Goal: Task Accomplishment & Management: Manage account settings

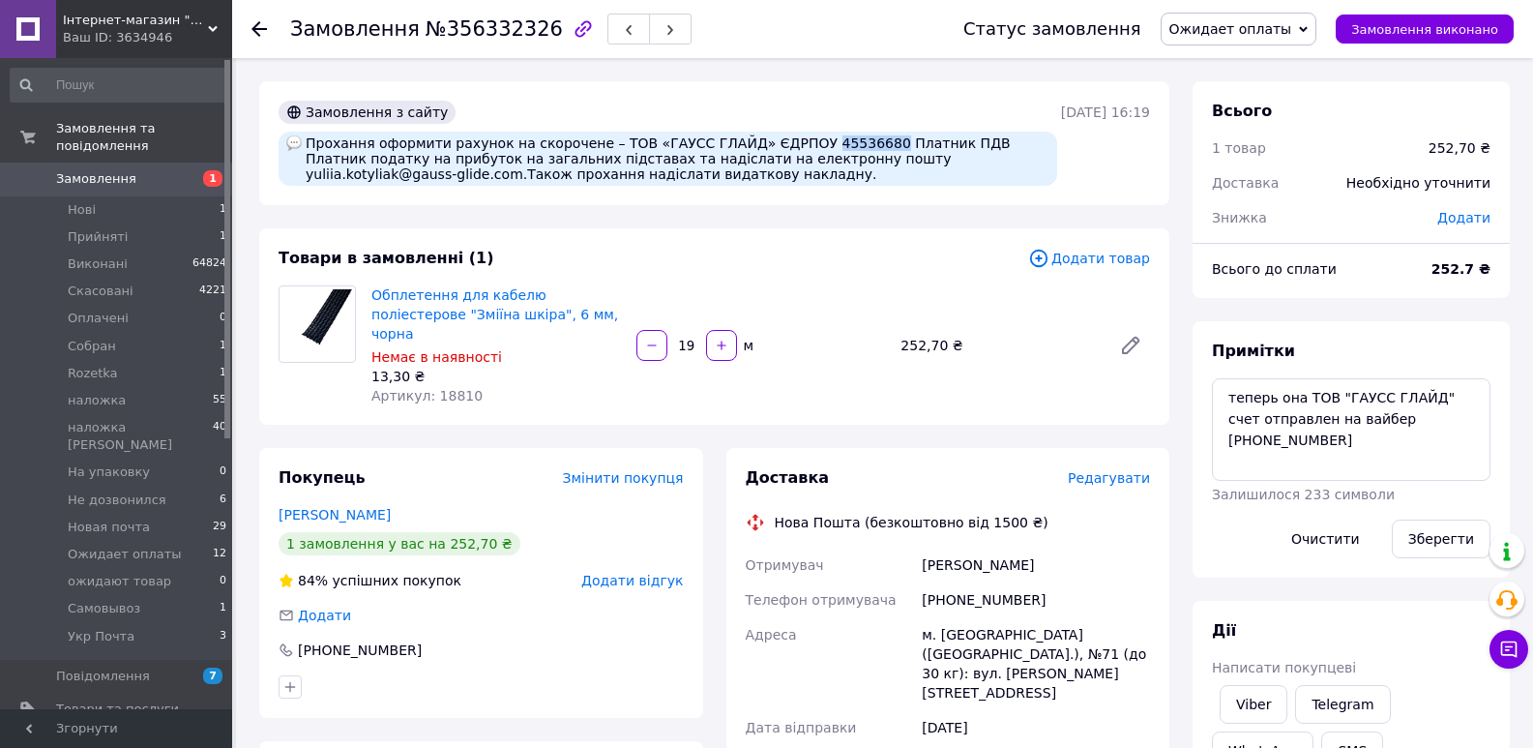
drag, startPoint x: 781, startPoint y: 142, endPoint x: 839, endPoint y: 135, distance: 58.4
click at [839, 135] on div "Прохання оформити рахунок на скорочене – ТОВ «ГАУСС ГЛАЙД» ЄДРПОУ 45536680 Плат…" at bounding box center [668, 159] width 779 height 54
copy div "45536680"
click at [1362, 446] on textarea "теперь она ТОВ "ГАУСС ГЛАЙД" счет отправлен на вайбер +380671702233" at bounding box center [1351, 429] width 279 height 103
paste textarea "20451225176627"
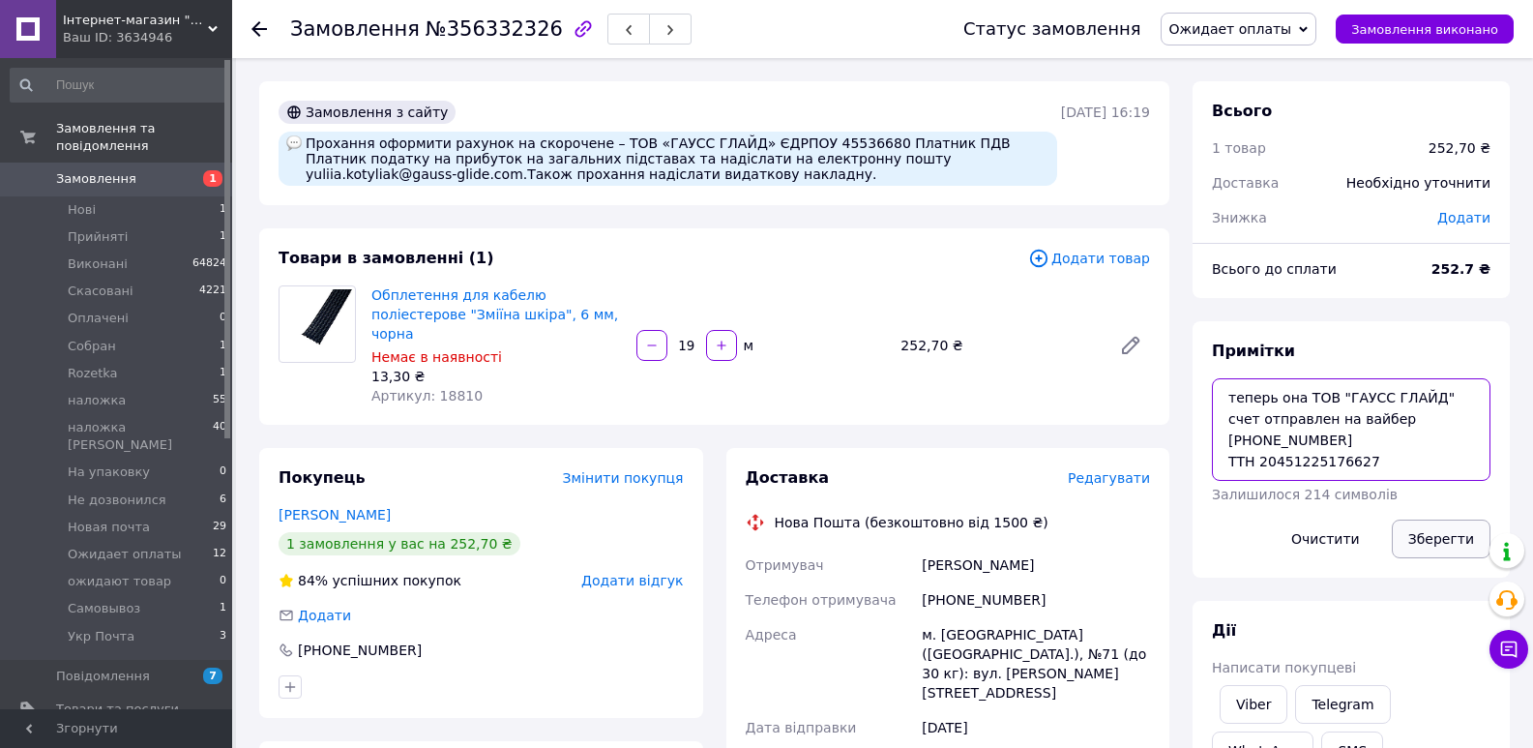
type textarea "теперь она ТОВ "ГАУСС ГЛАЙД" счет отправлен на вайбер +380671702233 ТТН 2045122…"
click at [1429, 535] on button "Зберегти" at bounding box center [1441, 538] width 99 height 39
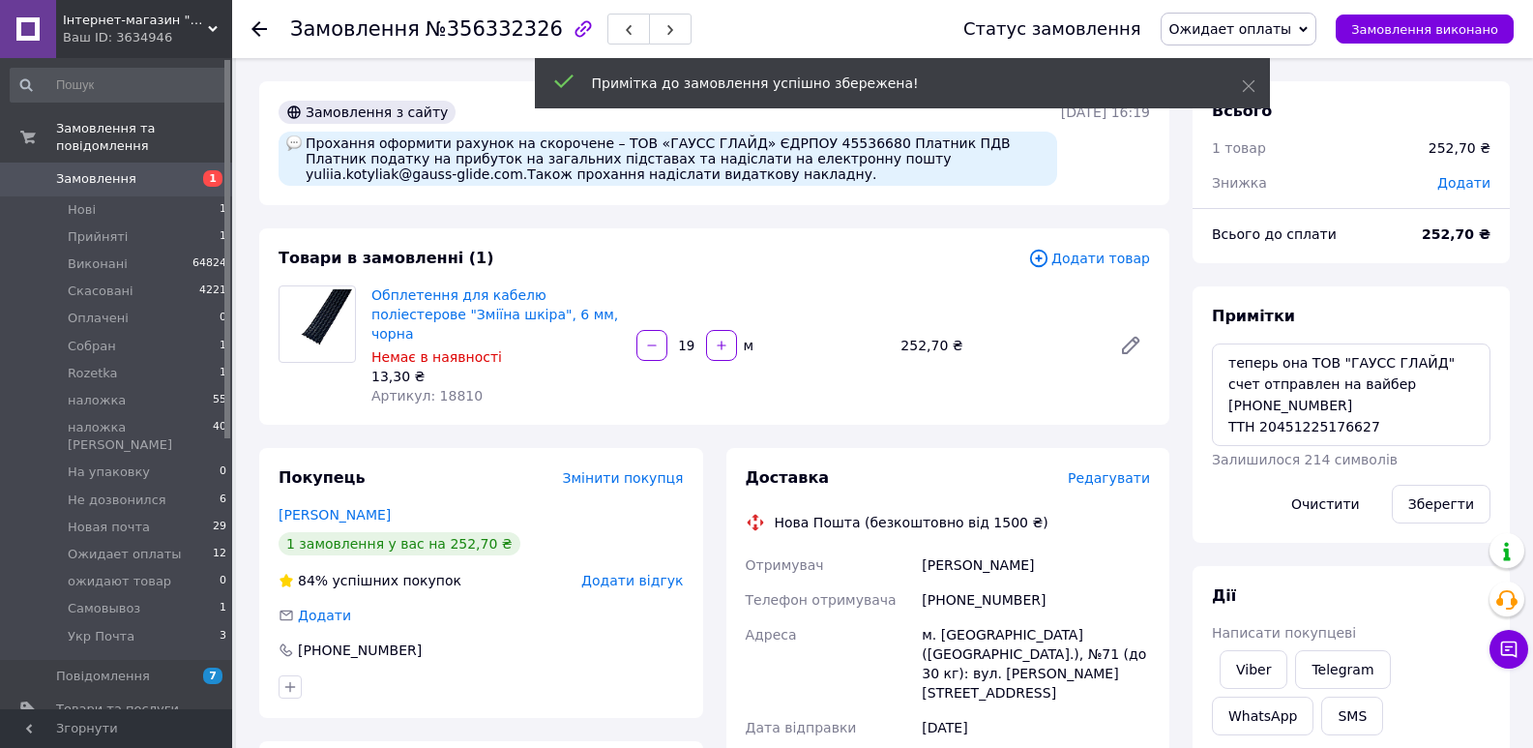
click at [1316, 18] on span "Ожидает оплаты" at bounding box center [1239, 29] width 157 height 33
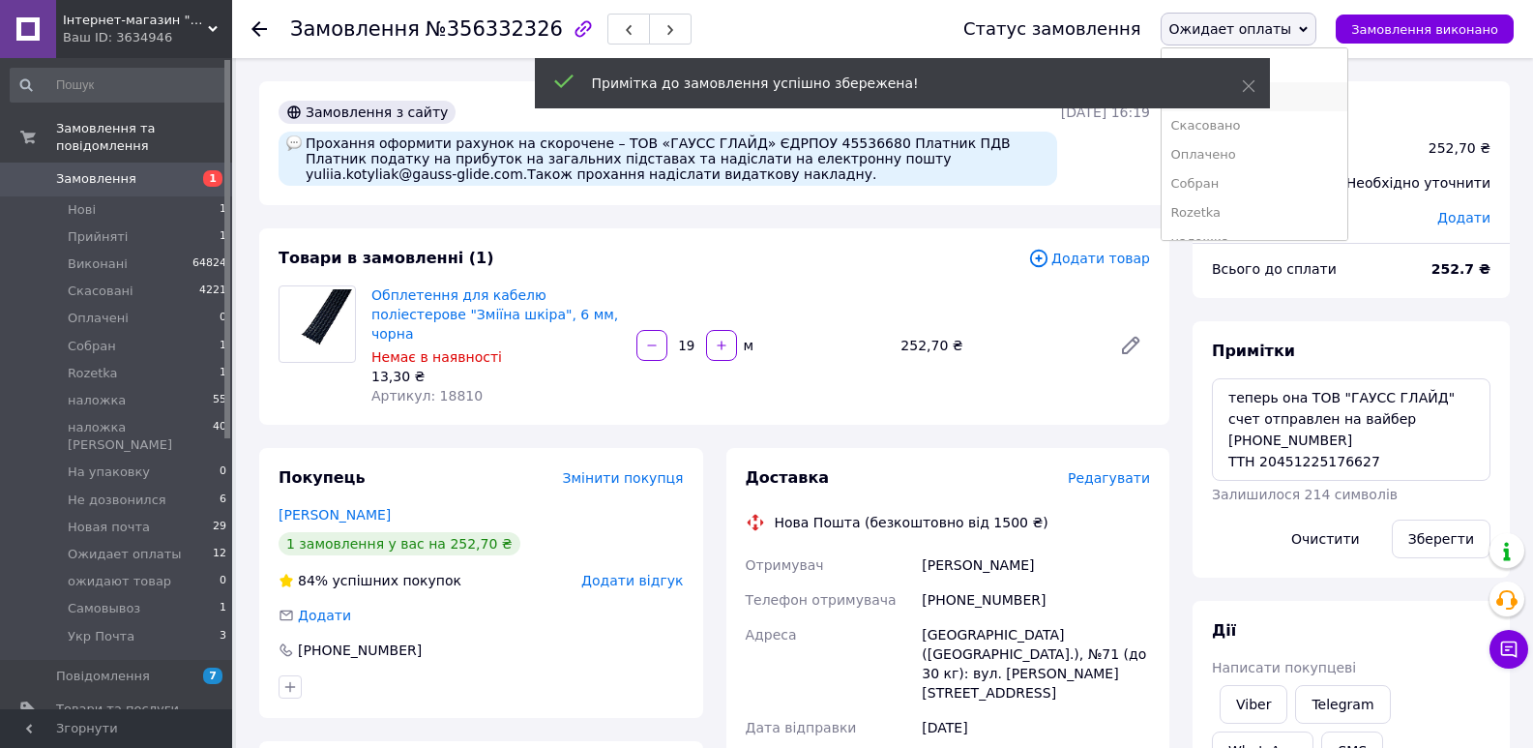
click at [1295, 90] on li "Виконано" at bounding box center [1255, 96] width 186 height 29
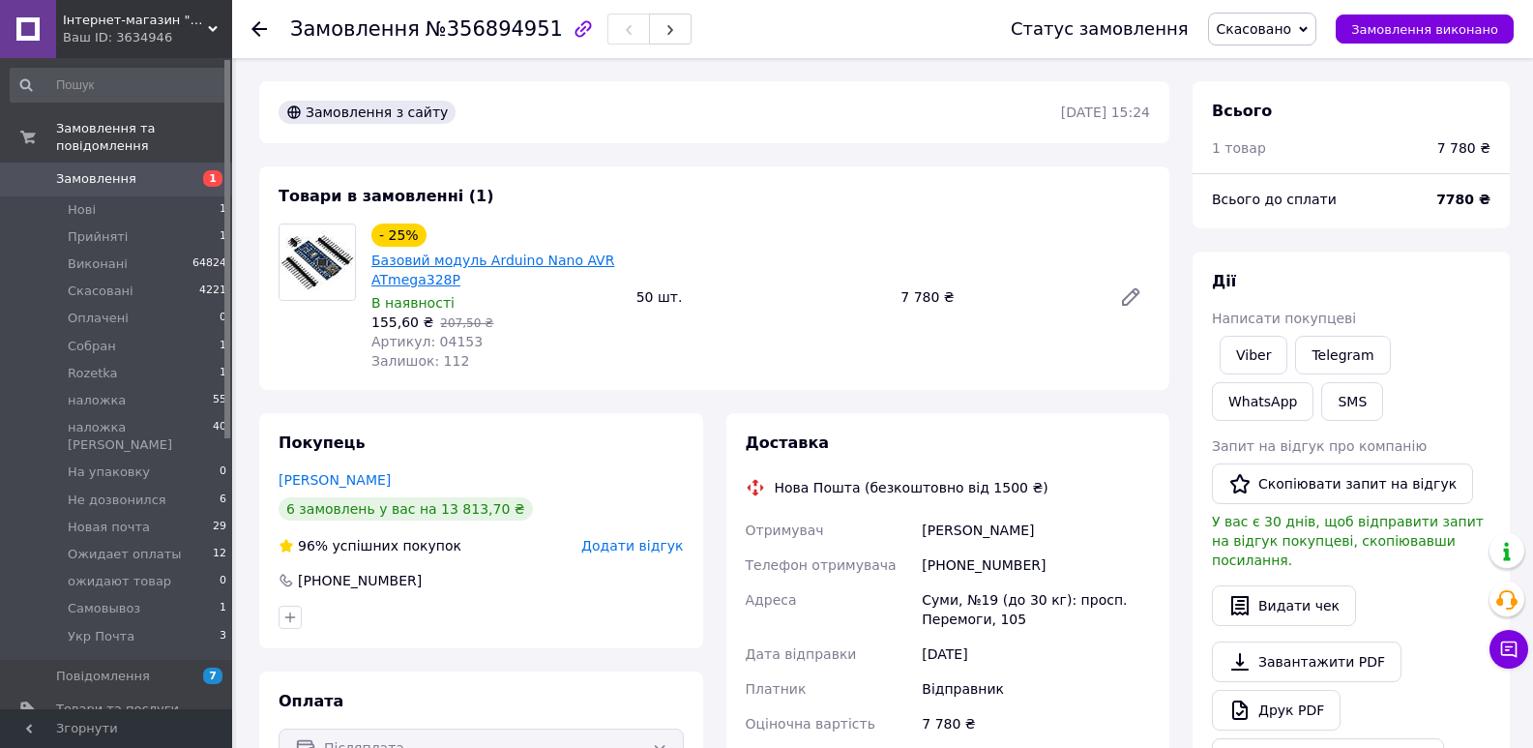
click at [431, 266] on link "Базовий модуль Arduino Nano AVR ATmega328P" at bounding box center [492, 269] width 243 height 35
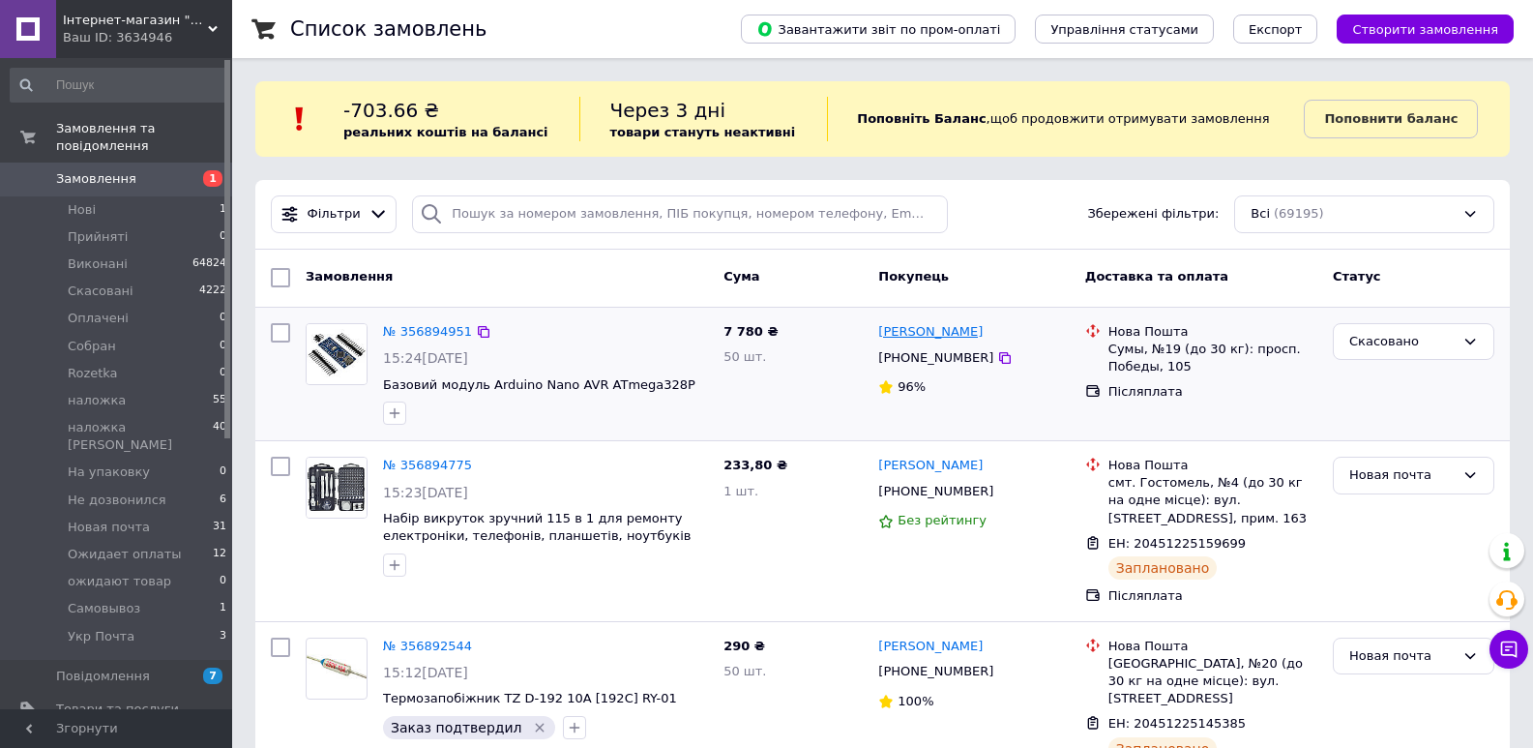
click at [961, 337] on link "[PERSON_NAME]" at bounding box center [930, 332] width 104 height 18
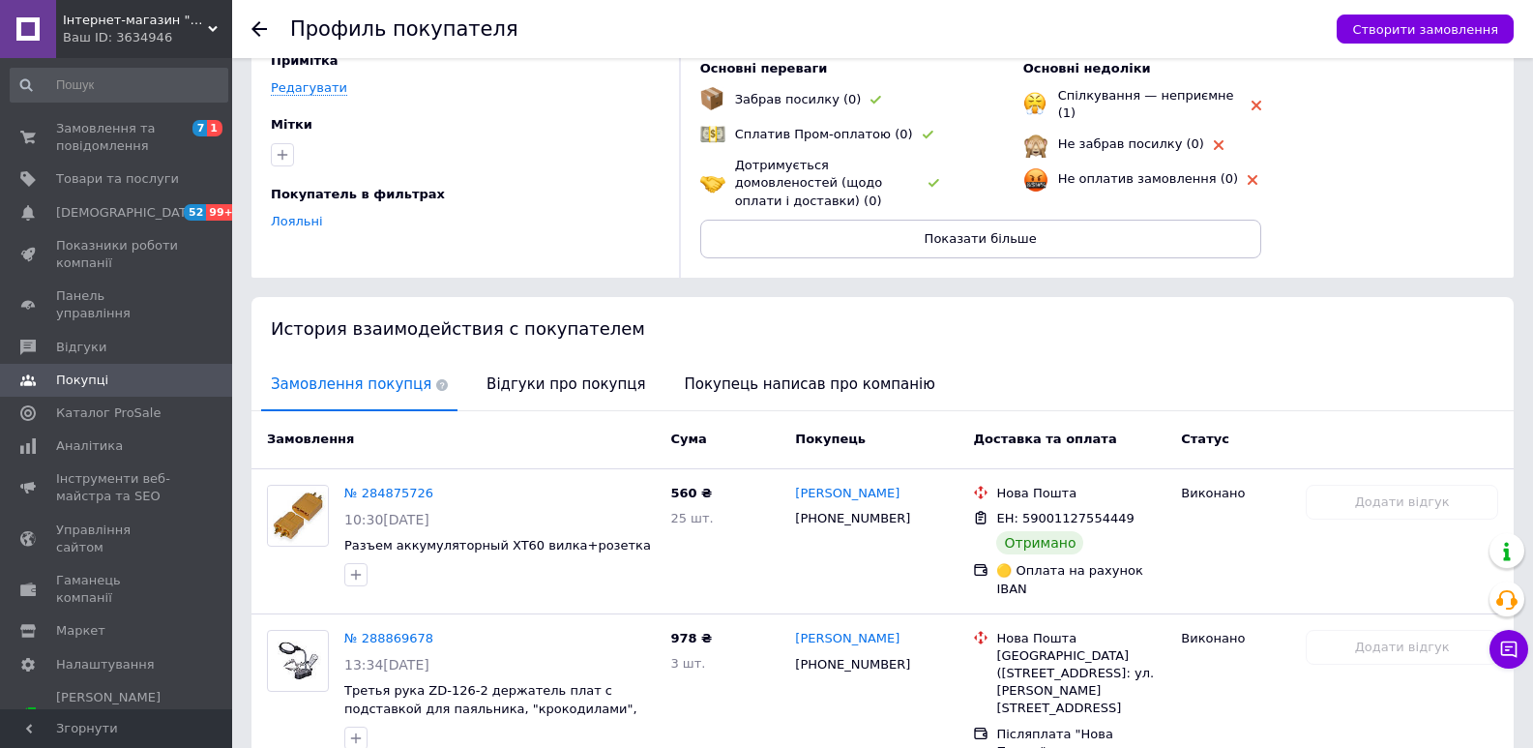
scroll to position [127, 0]
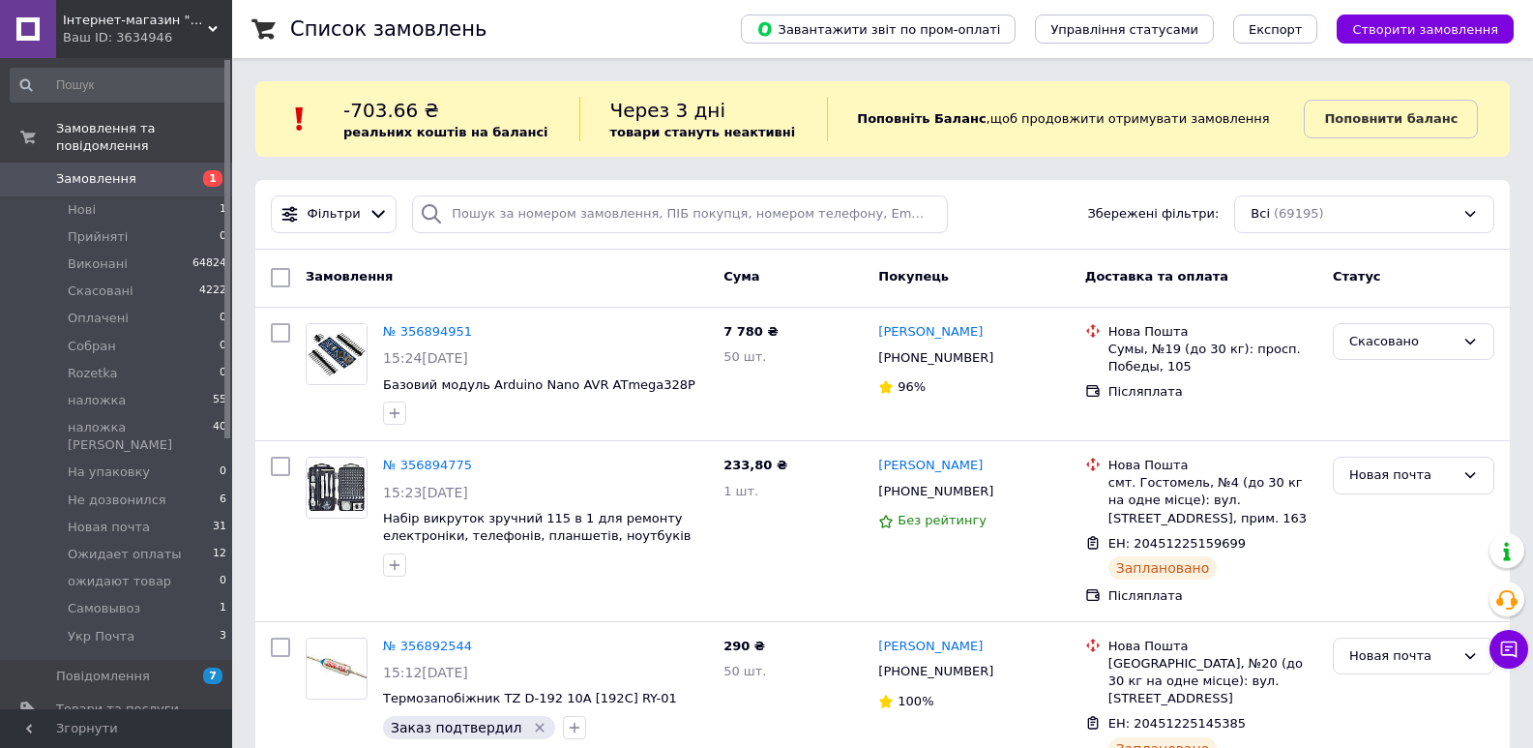
click at [107, 170] on span "Замовлення" at bounding box center [96, 178] width 80 height 17
click at [1412, 22] on span "Створити замовлення" at bounding box center [1425, 29] width 146 height 15
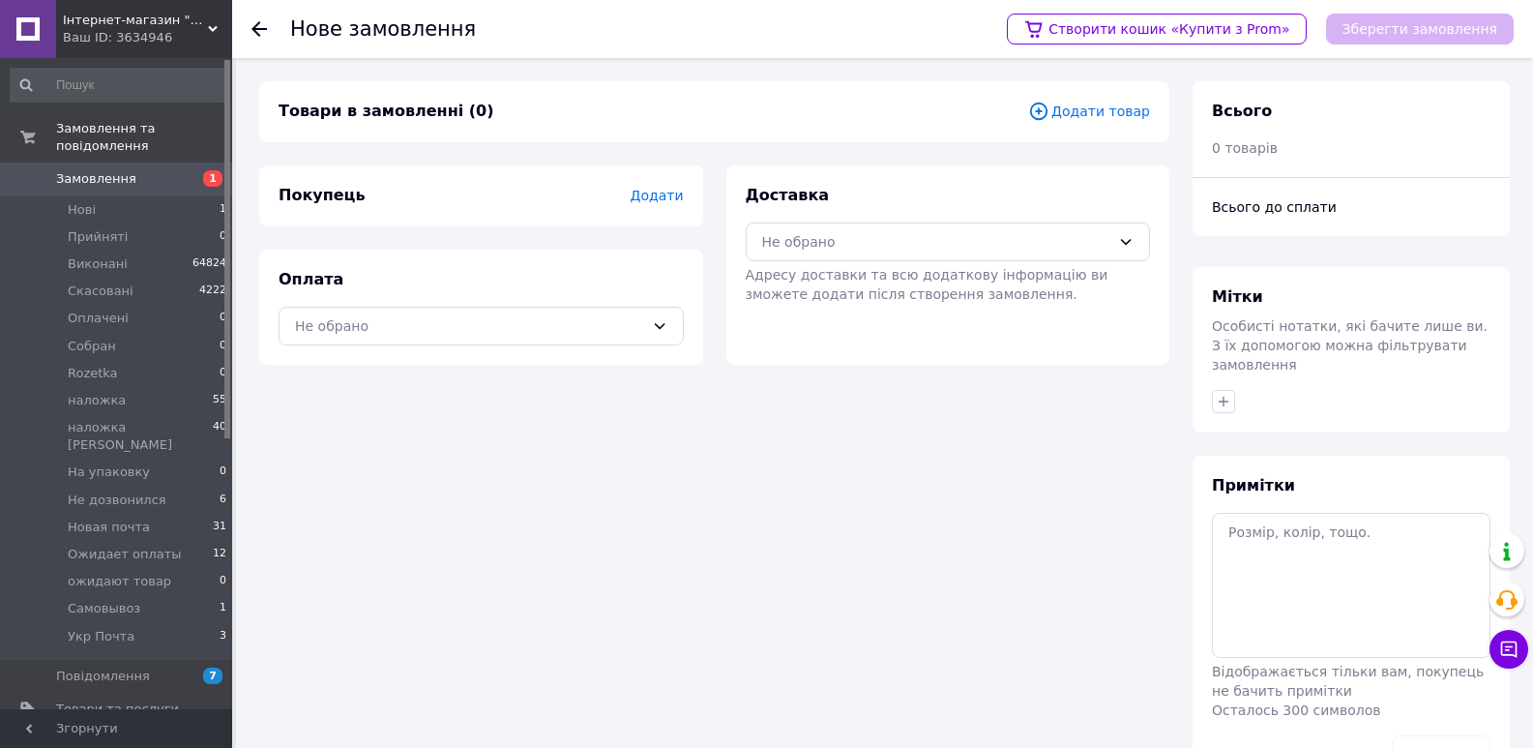
click at [1083, 103] on span "Додати товар" at bounding box center [1089, 111] width 122 height 21
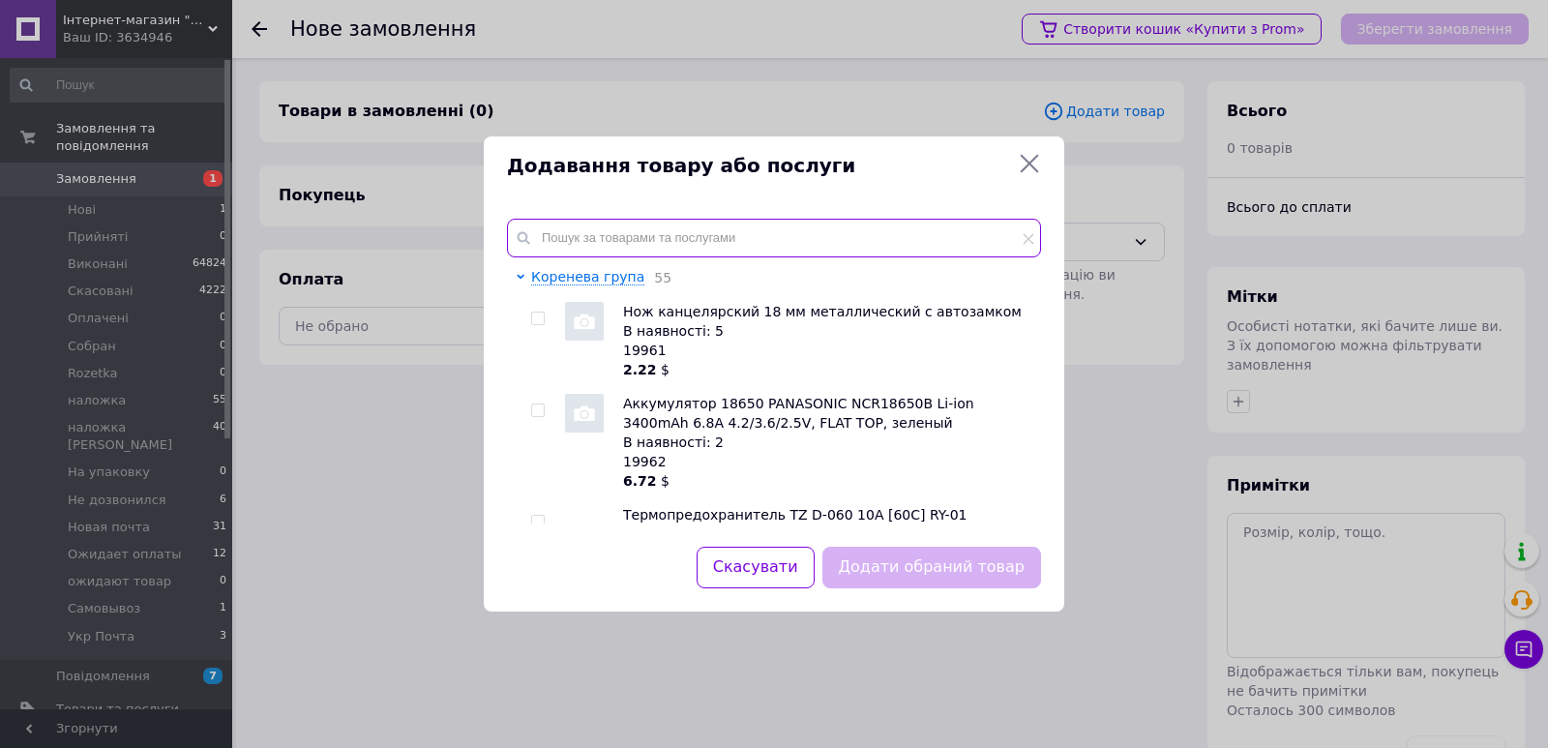
click at [691, 248] on input "text" at bounding box center [774, 238] width 534 height 39
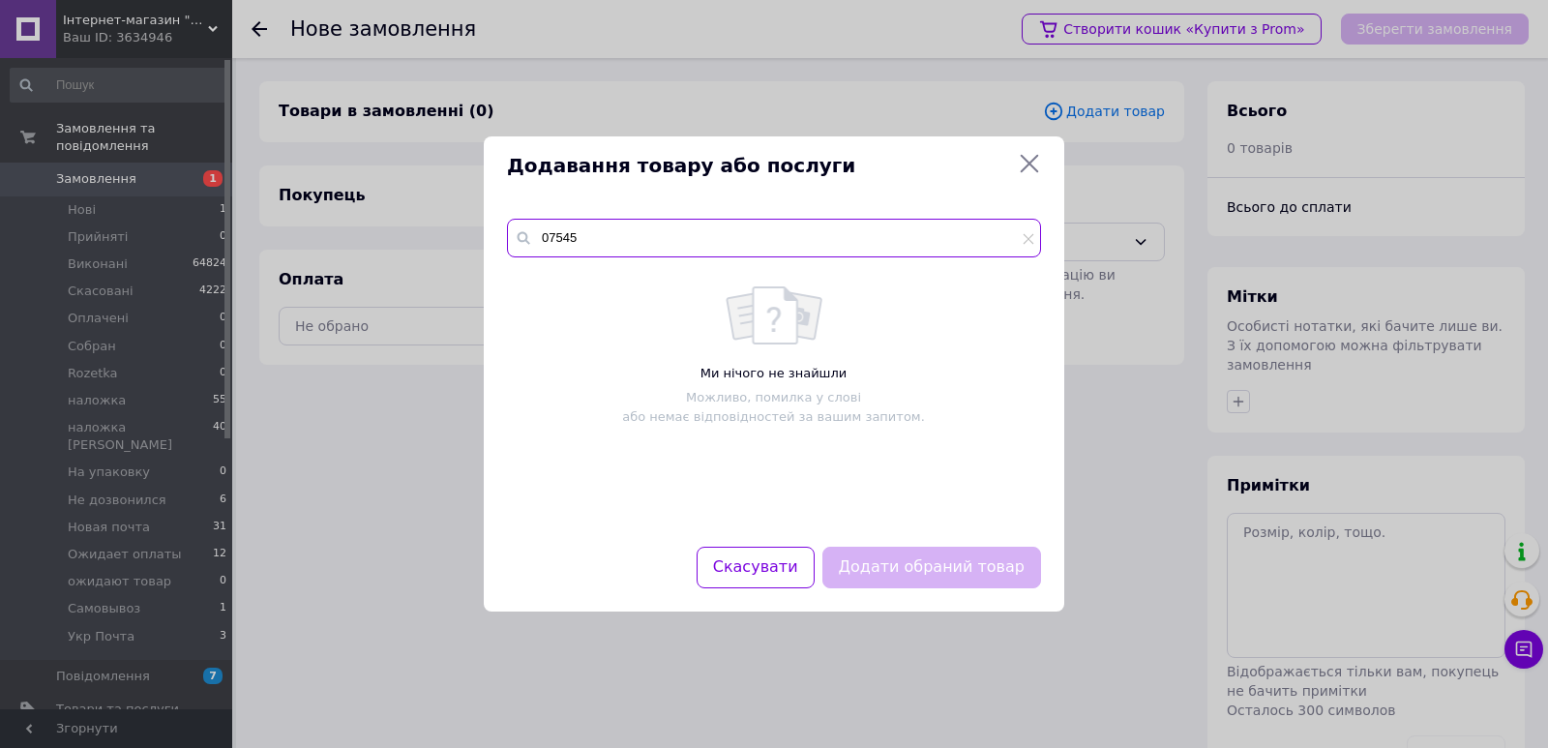
drag, startPoint x: 595, startPoint y: 245, endPoint x: 535, endPoint y: 242, distance: 60.0
click at [535, 242] on input "07545" at bounding box center [774, 238] width 534 height 39
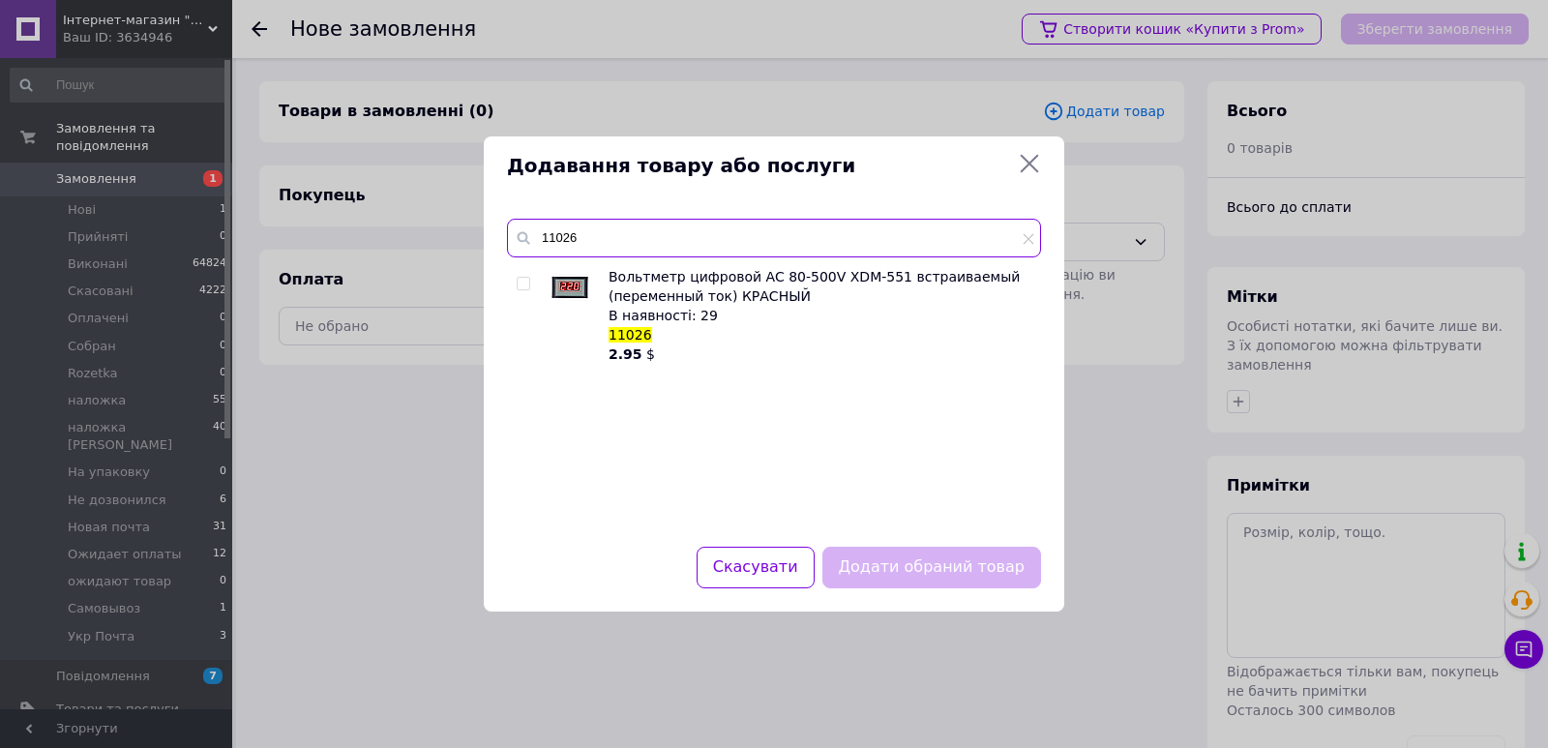
type input "11026"
click at [520, 283] on input "checkbox" at bounding box center [523, 284] width 13 height 13
checkbox input "true"
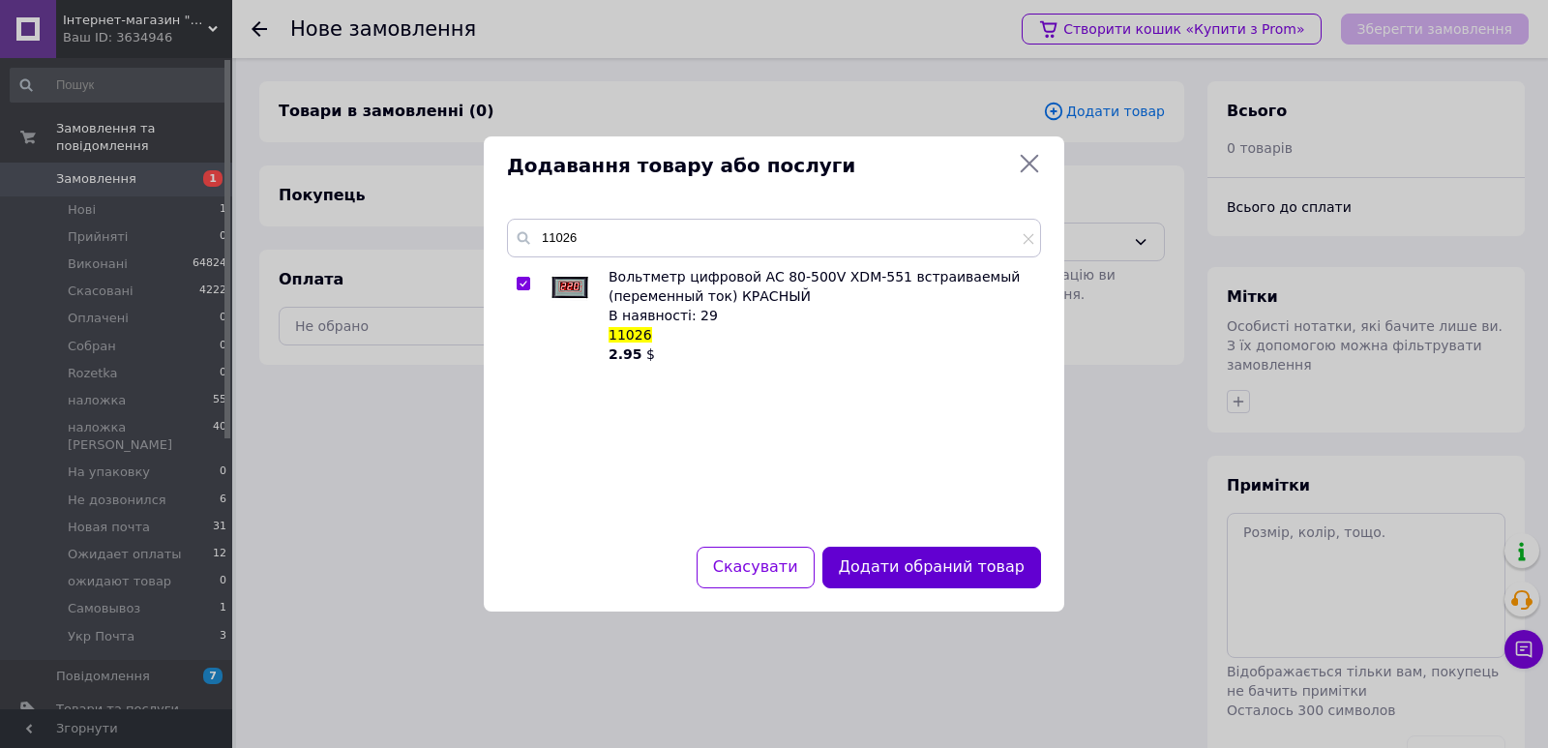
click at [923, 562] on button "Додати обраний товар" at bounding box center [931, 568] width 219 height 42
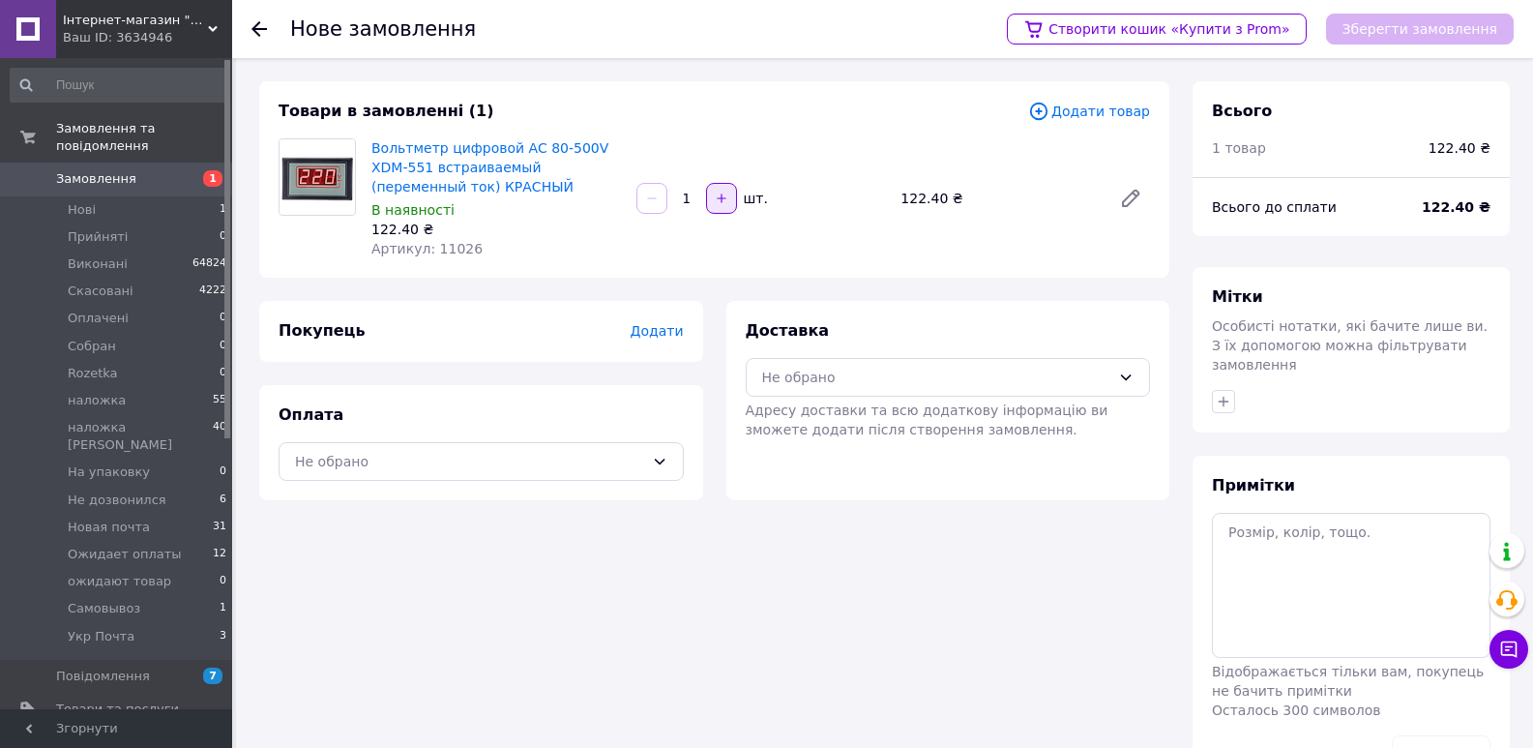
click at [722, 197] on icon "button" at bounding box center [721, 197] width 9 height 9
click at [686, 202] on input "2" at bounding box center [686, 199] width 31 height 15
type input "5"
click at [675, 335] on span "Додати" at bounding box center [656, 330] width 53 height 15
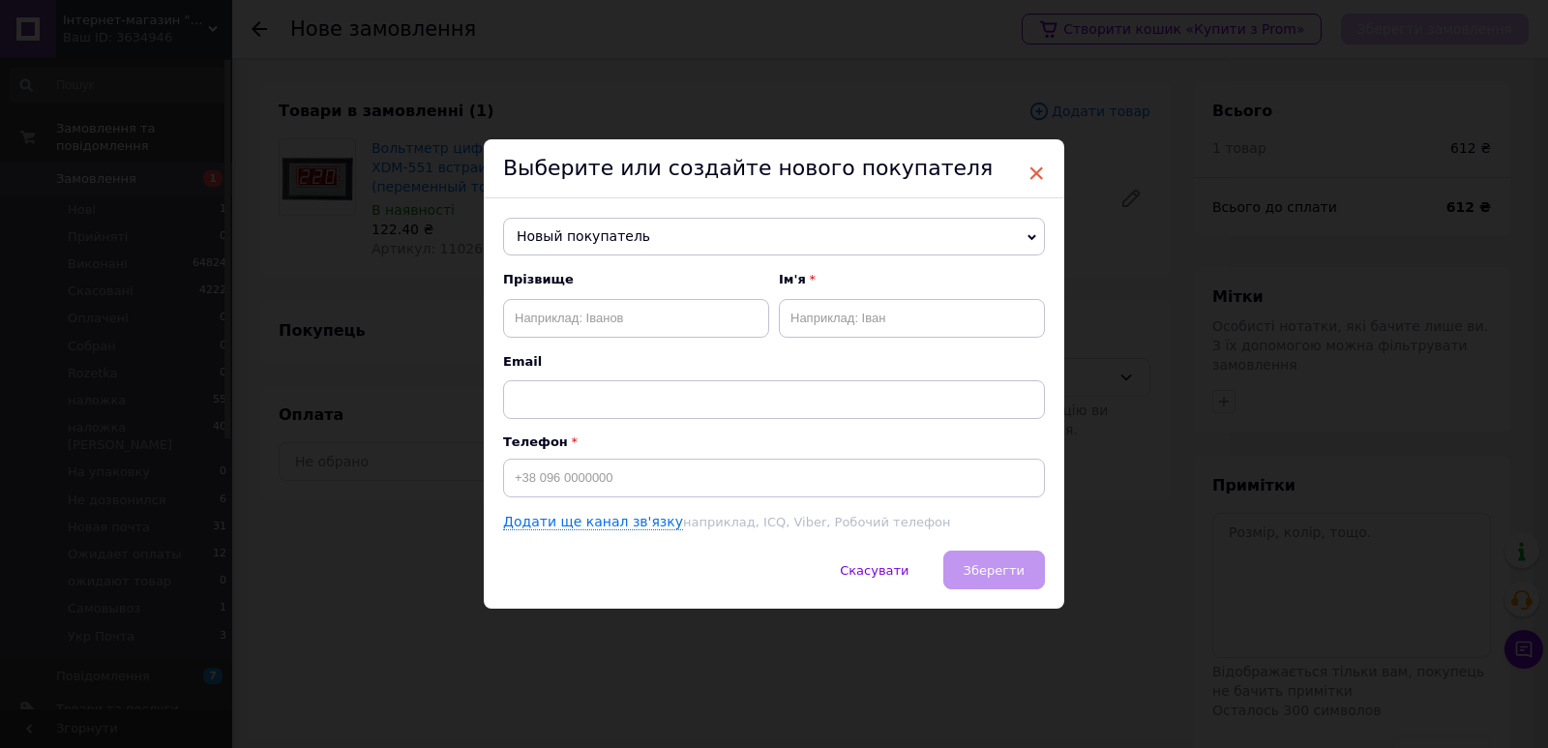
click at [1037, 168] on span "×" at bounding box center [1035, 173] width 17 height 33
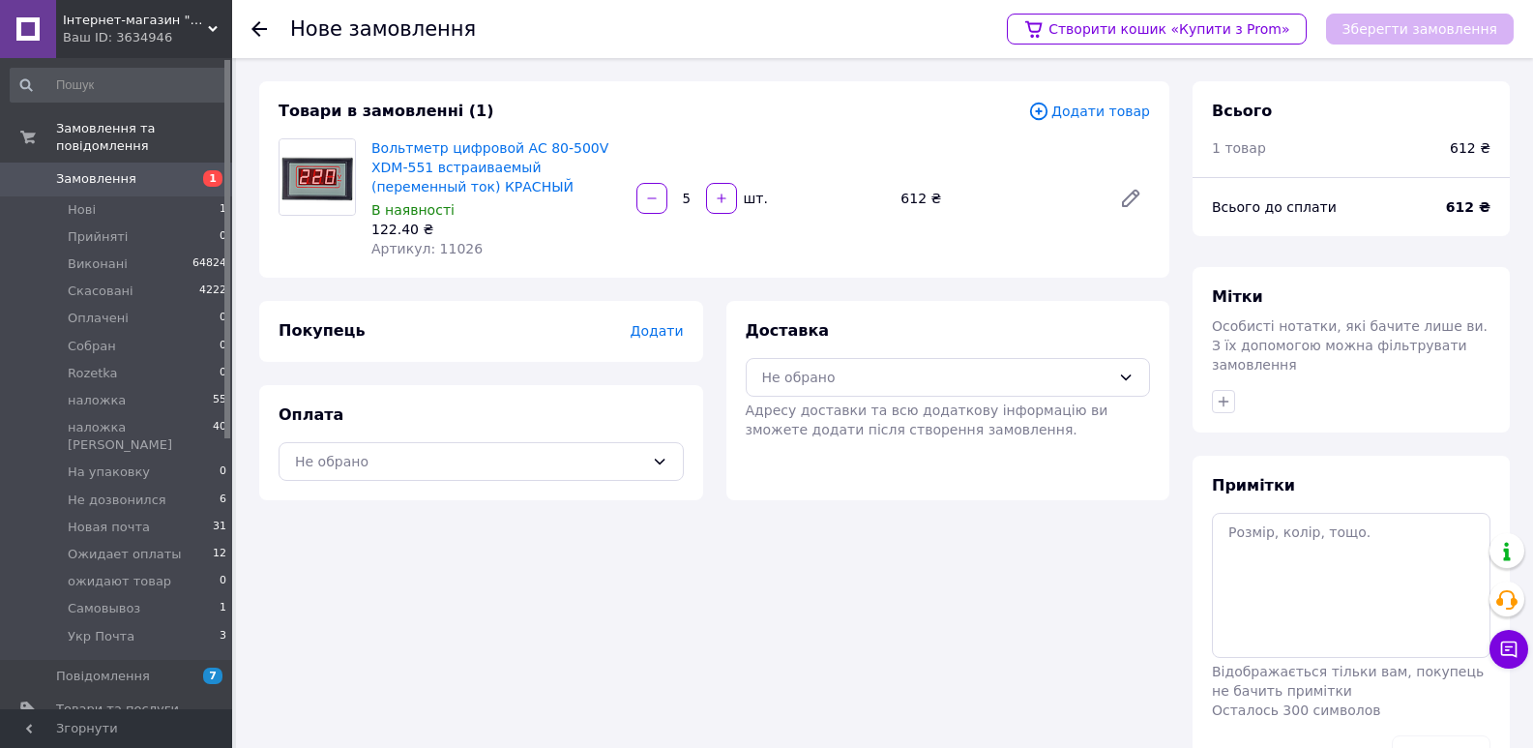
click at [95, 170] on span "Замовлення" at bounding box center [96, 178] width 80 height 17
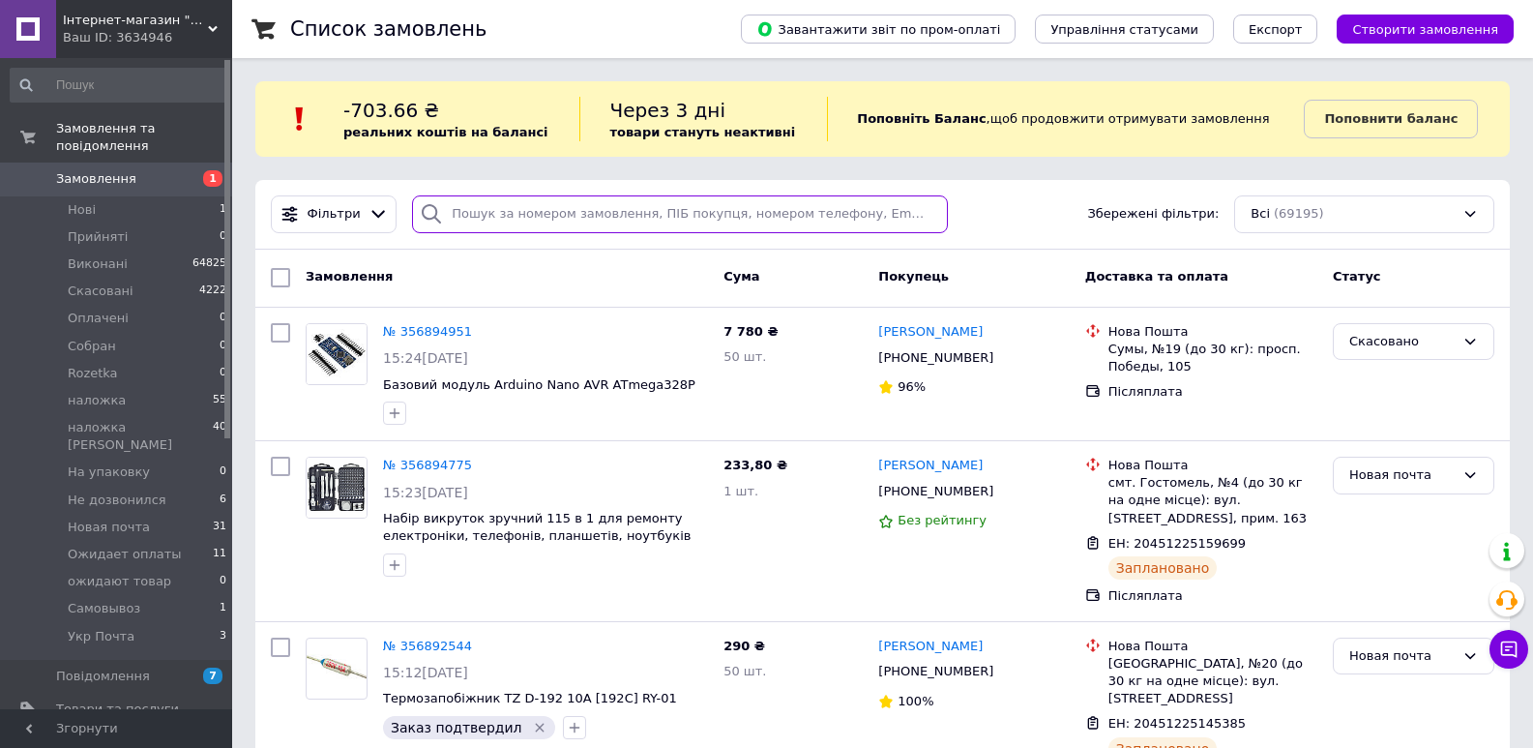
click at [637, 215] on input "search" at bounding box center [679, 214] width 535 height 38
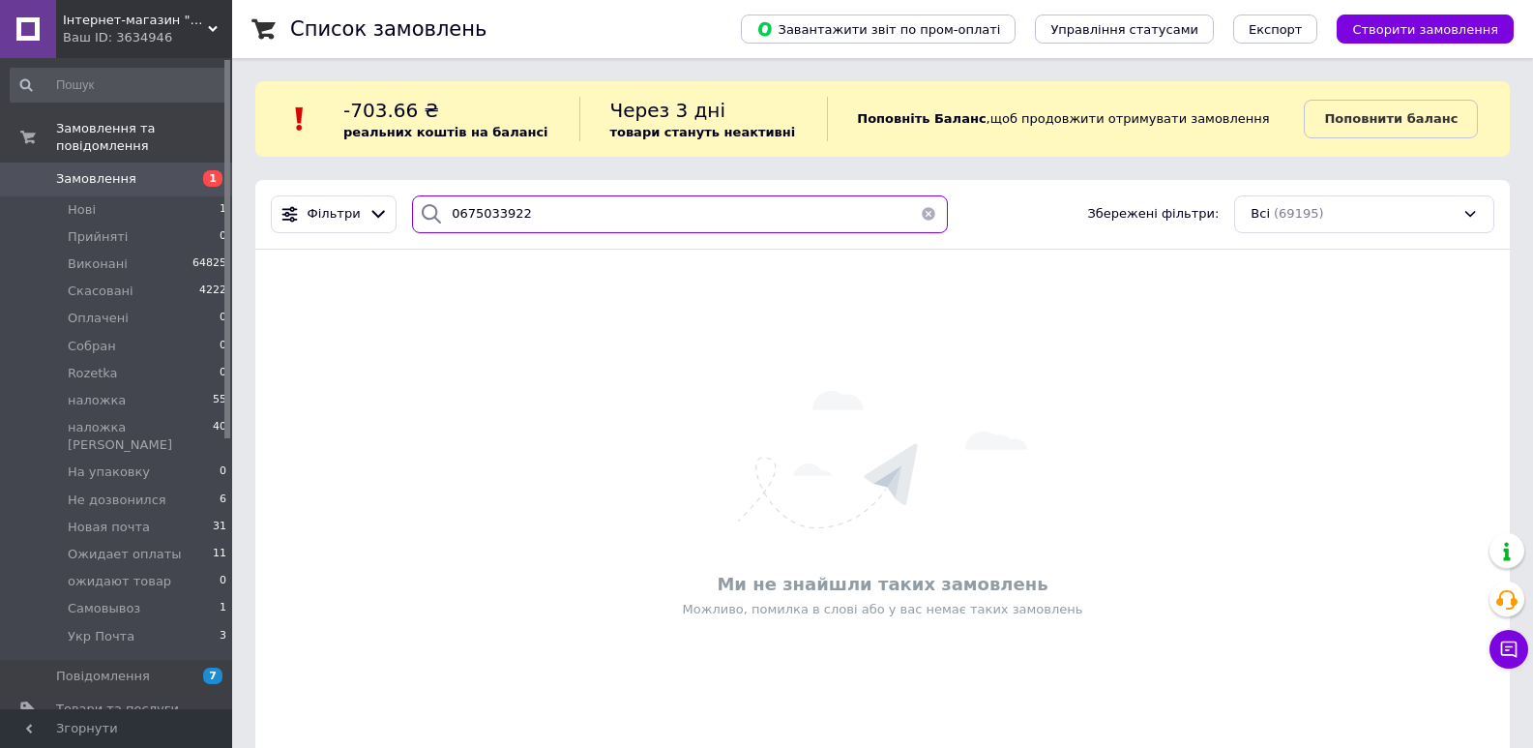
drag, startPoint x: 533, startPoint y: 214, endPoint x: 425, endPoint y: 223, distance: 108.8
click at [425, 223] on div "0675033922" at bounding box center [679, 214] width 535 height 38
type input "0675033922"
click at [83, 170] on span "Замовлення" at bounding box center [96, 178] width 80 height 17
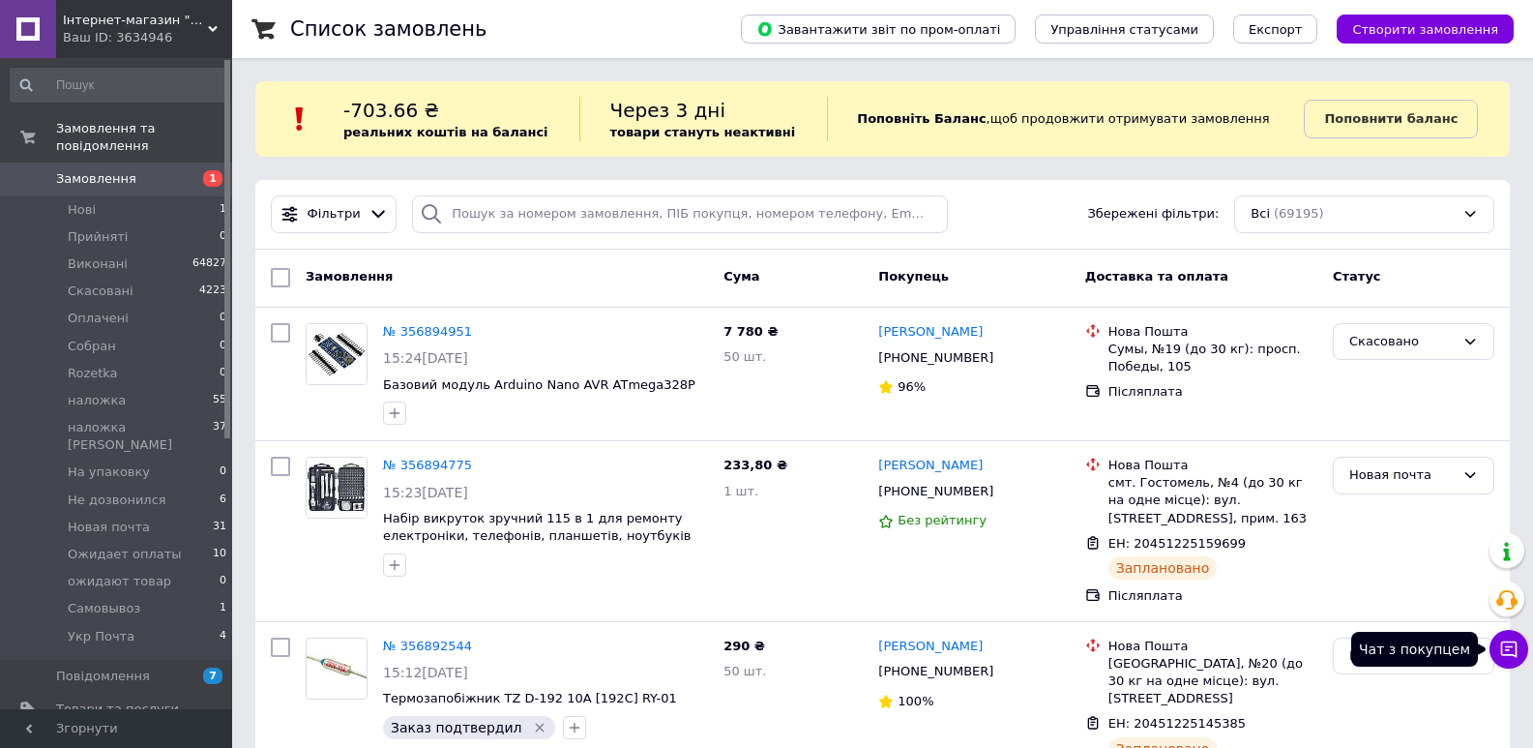
click at [1503, 645] on icon at bounding box center [1508, 648] width 19 height 19
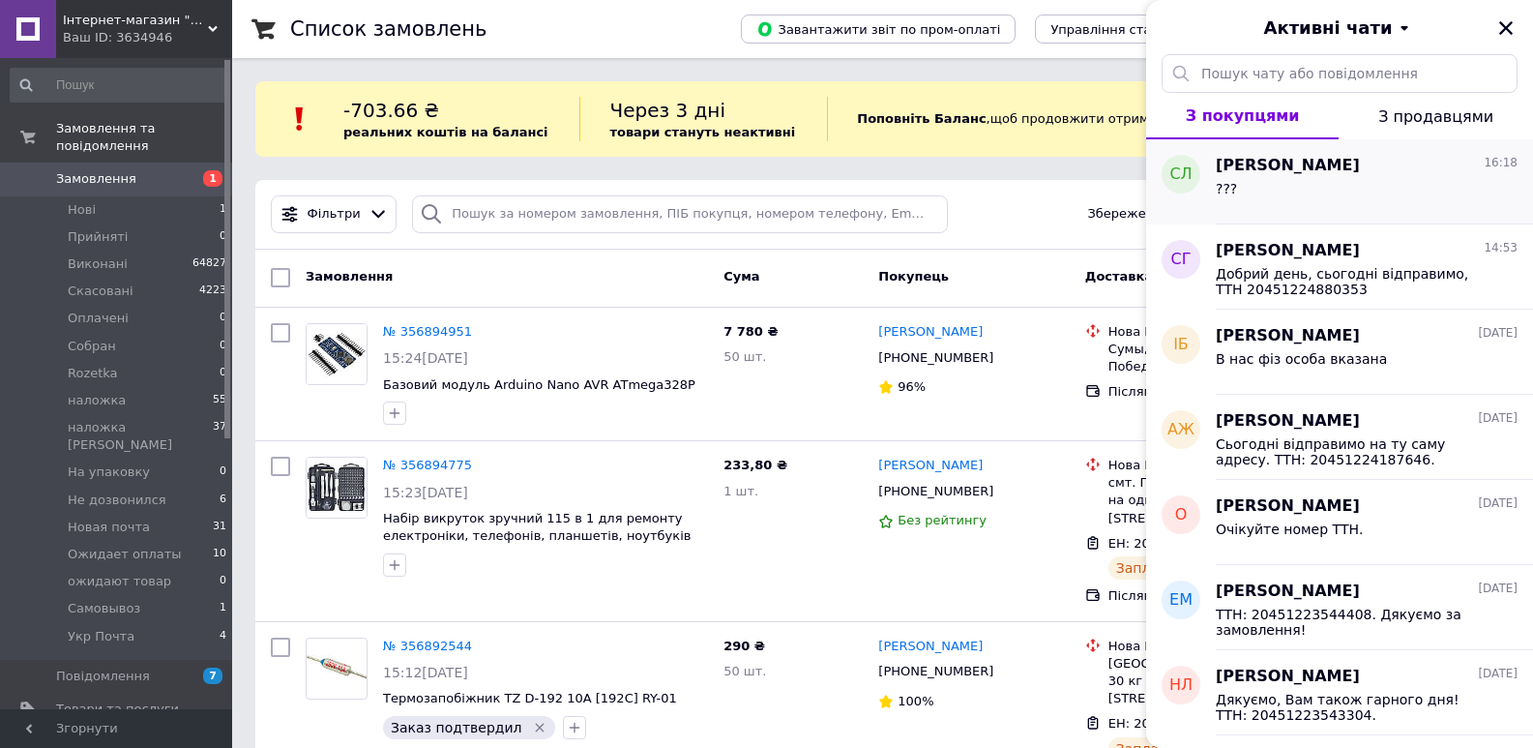
click at [1295, 173] on span "[PERSON_NAME]" at bounding box center [1288, 166] width 144 height 22
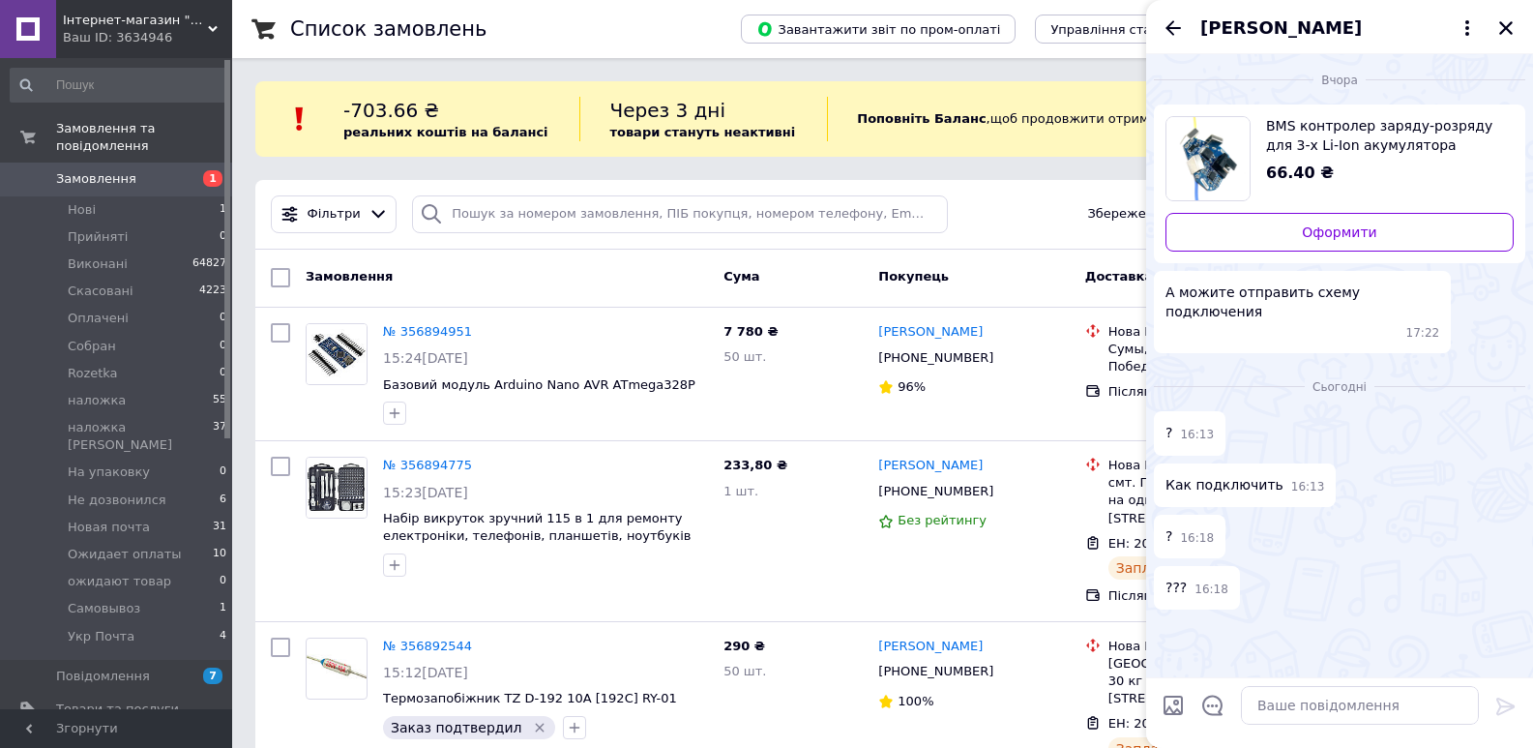
click at [1174, 698] on input "Завантажити файли" at bounding box center [1173, 705] width 23 height 23
type input "C:\fakepath\bms-3s-kxyc-3s-cm01-03-800x800.jpg.webp"
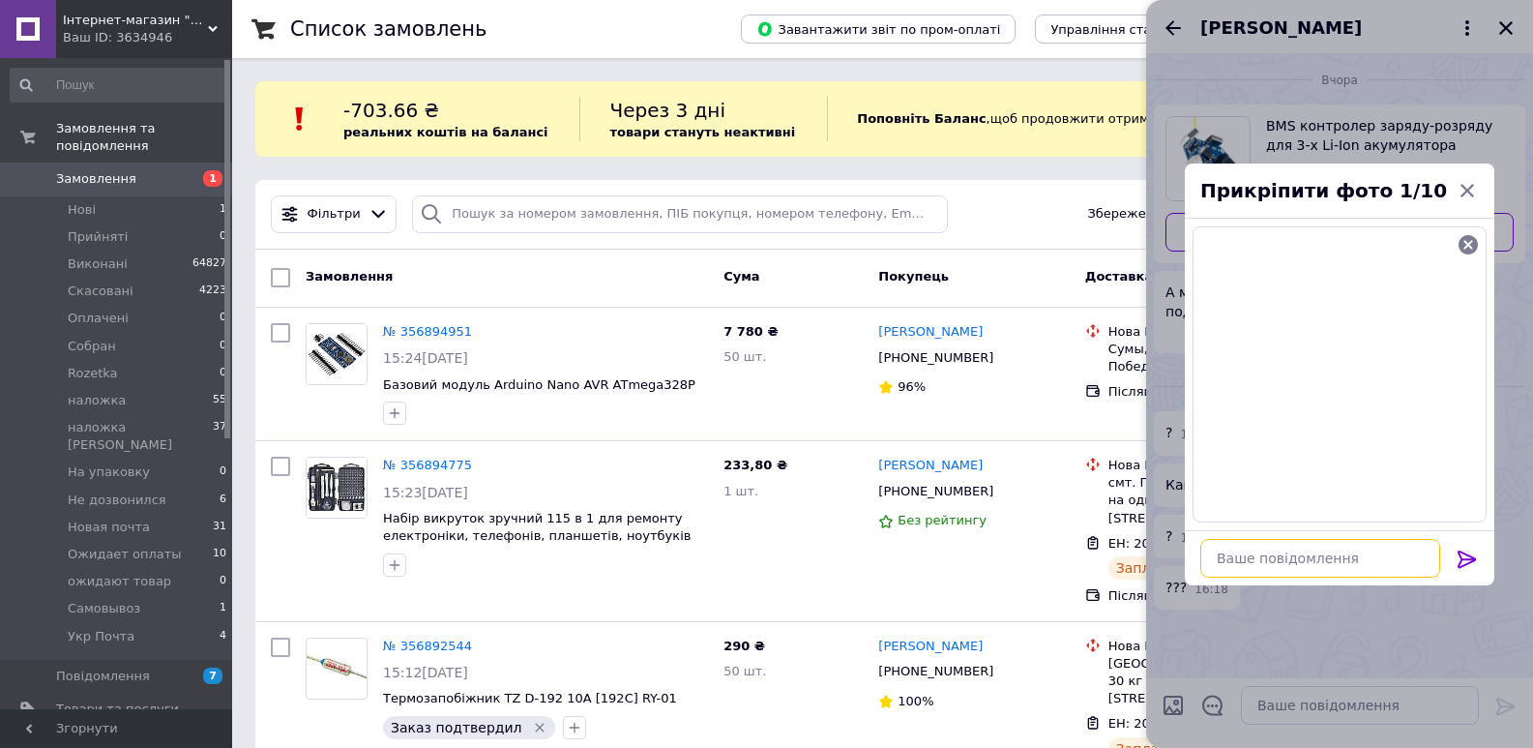
click at [1330, 562] on textarea at bounding box center [1320, 558] width 240 height 39
type textarea "Как-то так"
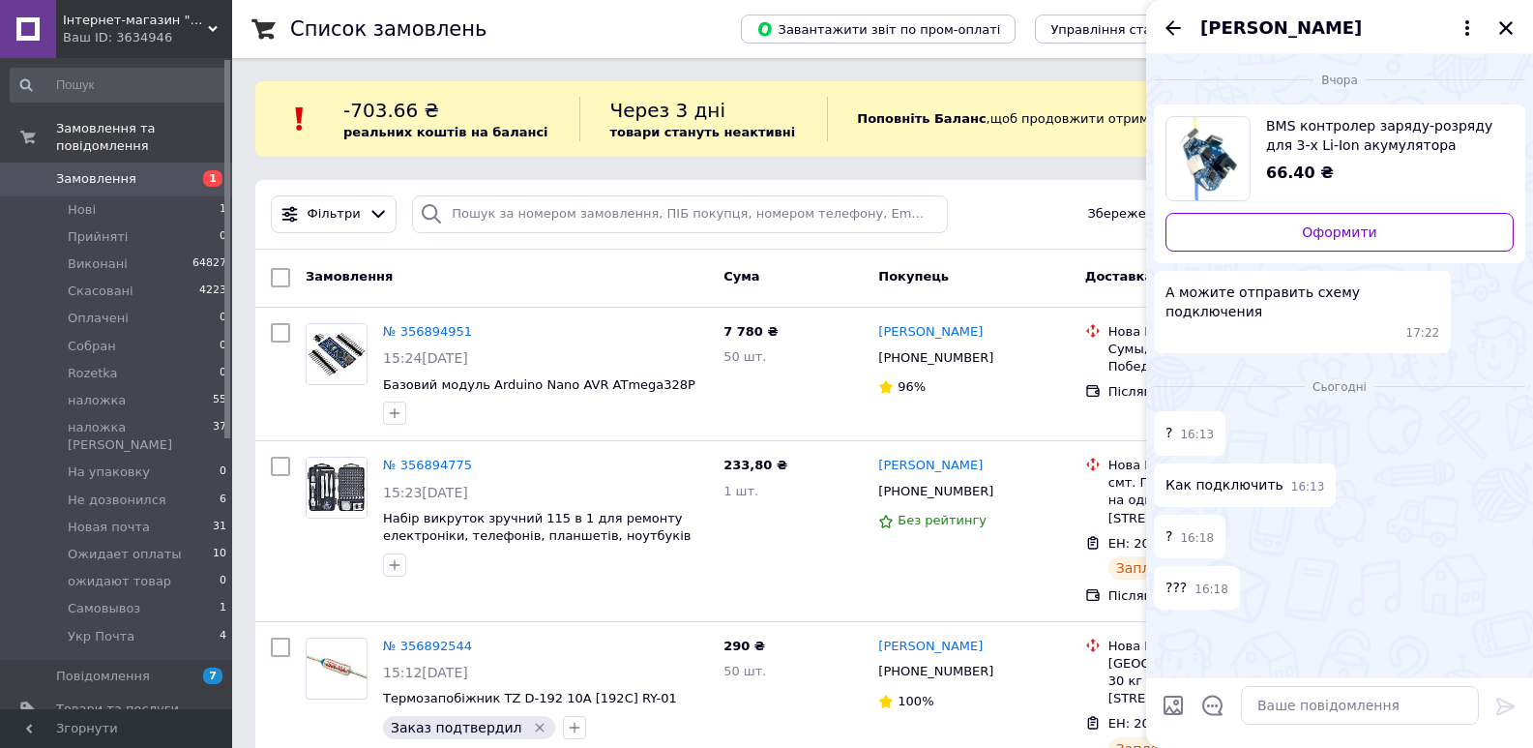
click at [1162, 704] on input "Завантажити файли" at bounding box center [1173, 705] width 23 height 23
type input "C:\fakepath\bms-3s-kxyc-3s-cm01-03-800x800.jpg.webp"
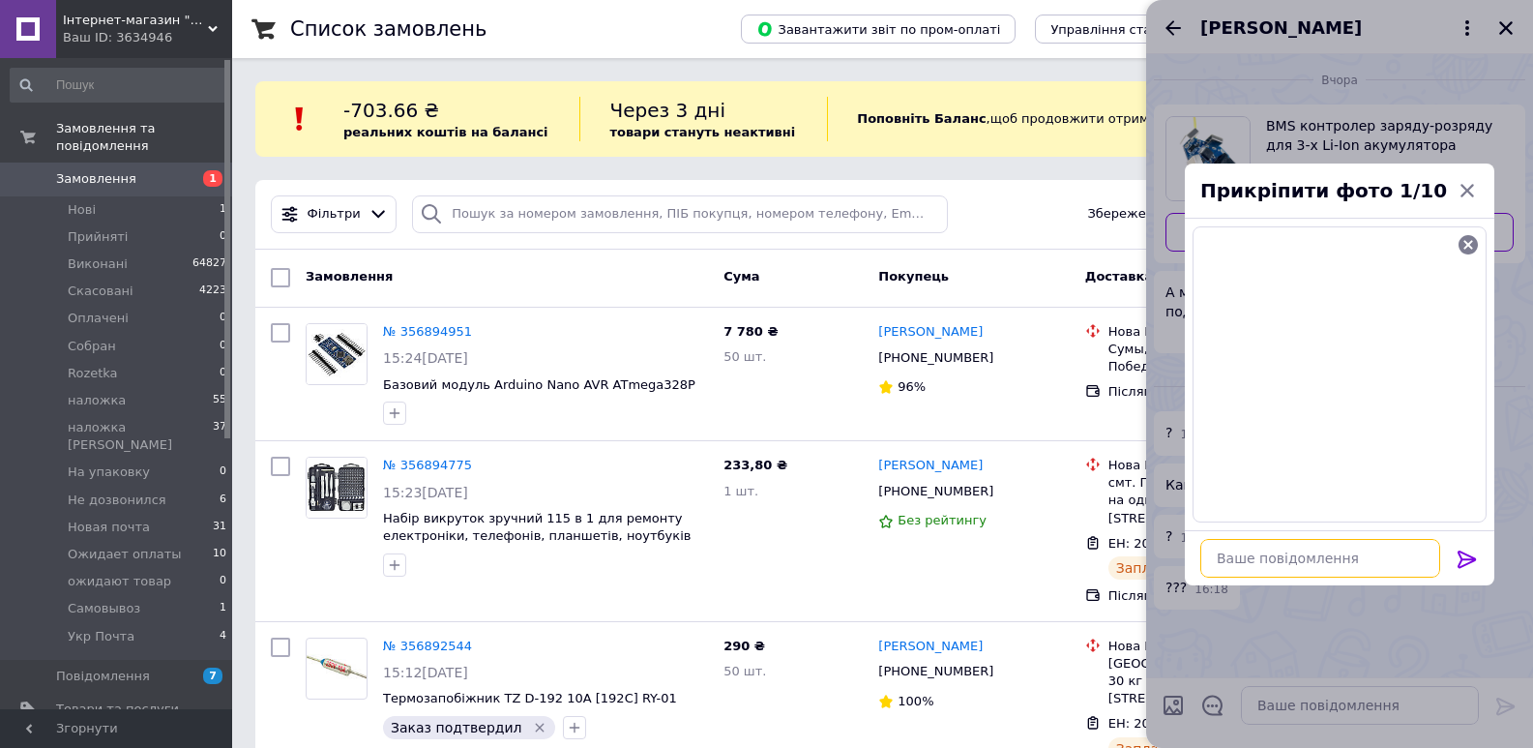
click at [1365, 555] on textarea at bounding box center [1320, 558] width 240 height 39
click at [1347, 557] on textarea "," at bounding box center [1320, 558] width 240 height 39
type textarea "схема"
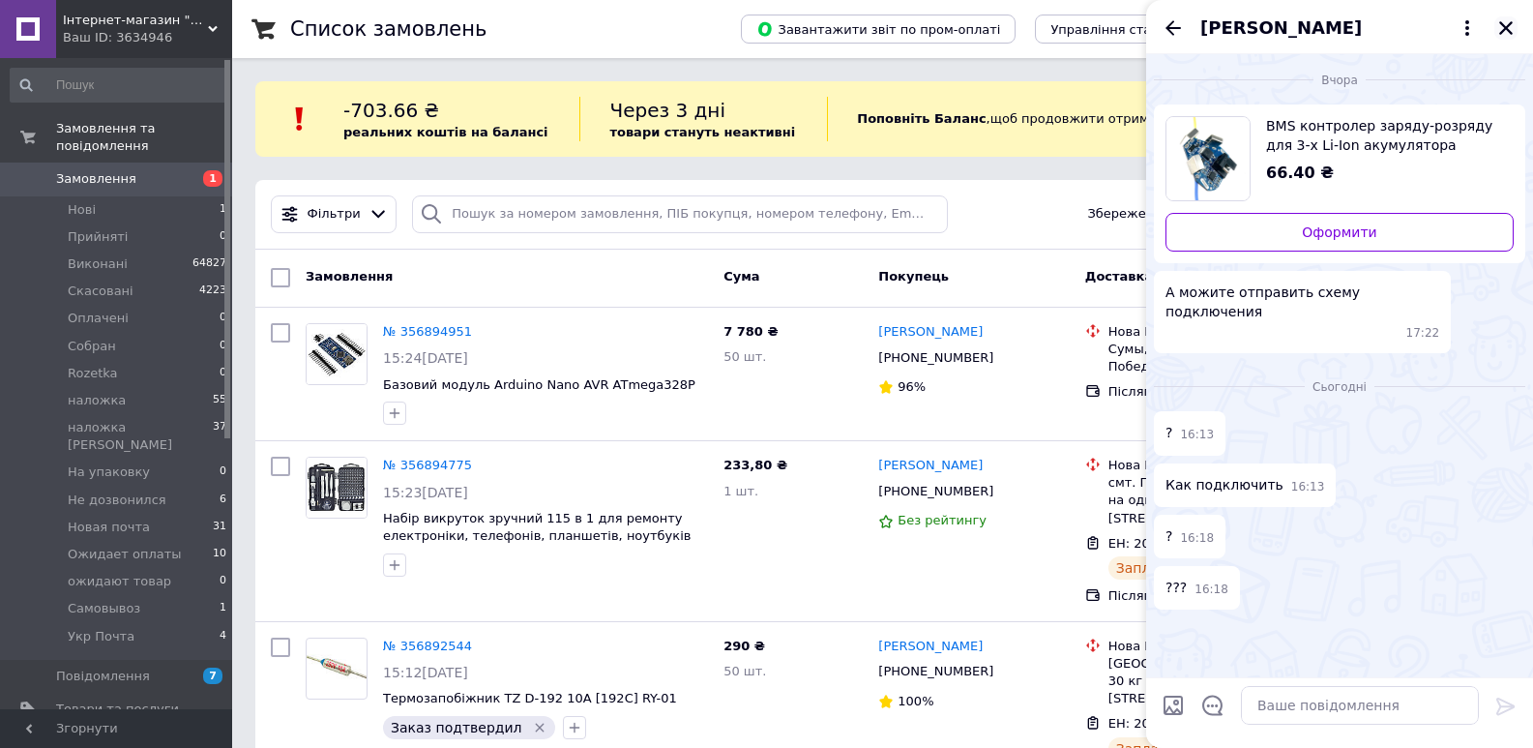
drag, startPoint x: 1516, startPoint y: 33, endPoint x: 1502, endPoint y: 34, distance: 13.6
click at [1515, 34] on button "Закрити" at bounding box center [1505, 27] width 23 height 23
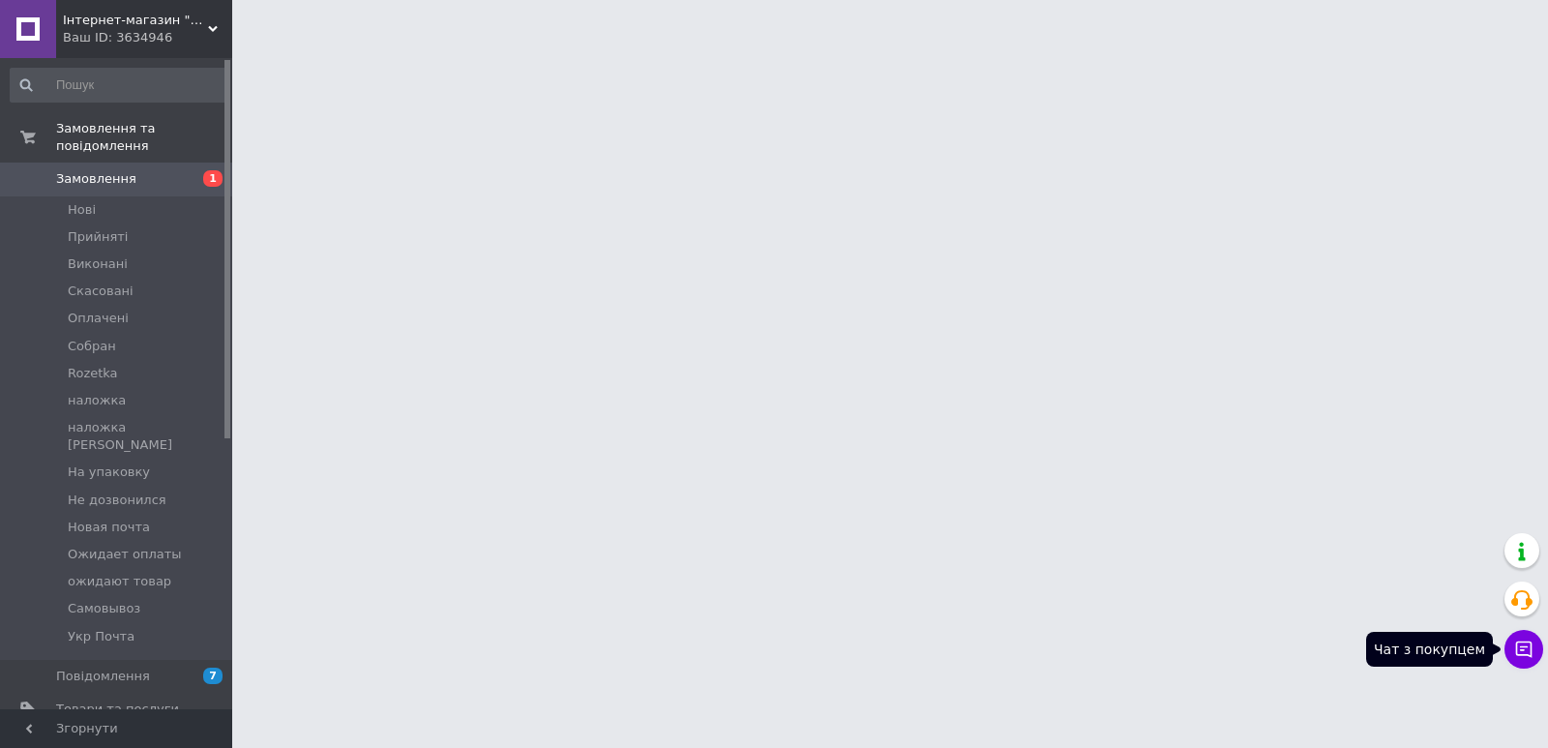
click at [1524, 659] on button "Чат з покупцем" at bounding box center [1523, 649] width 39 height 39
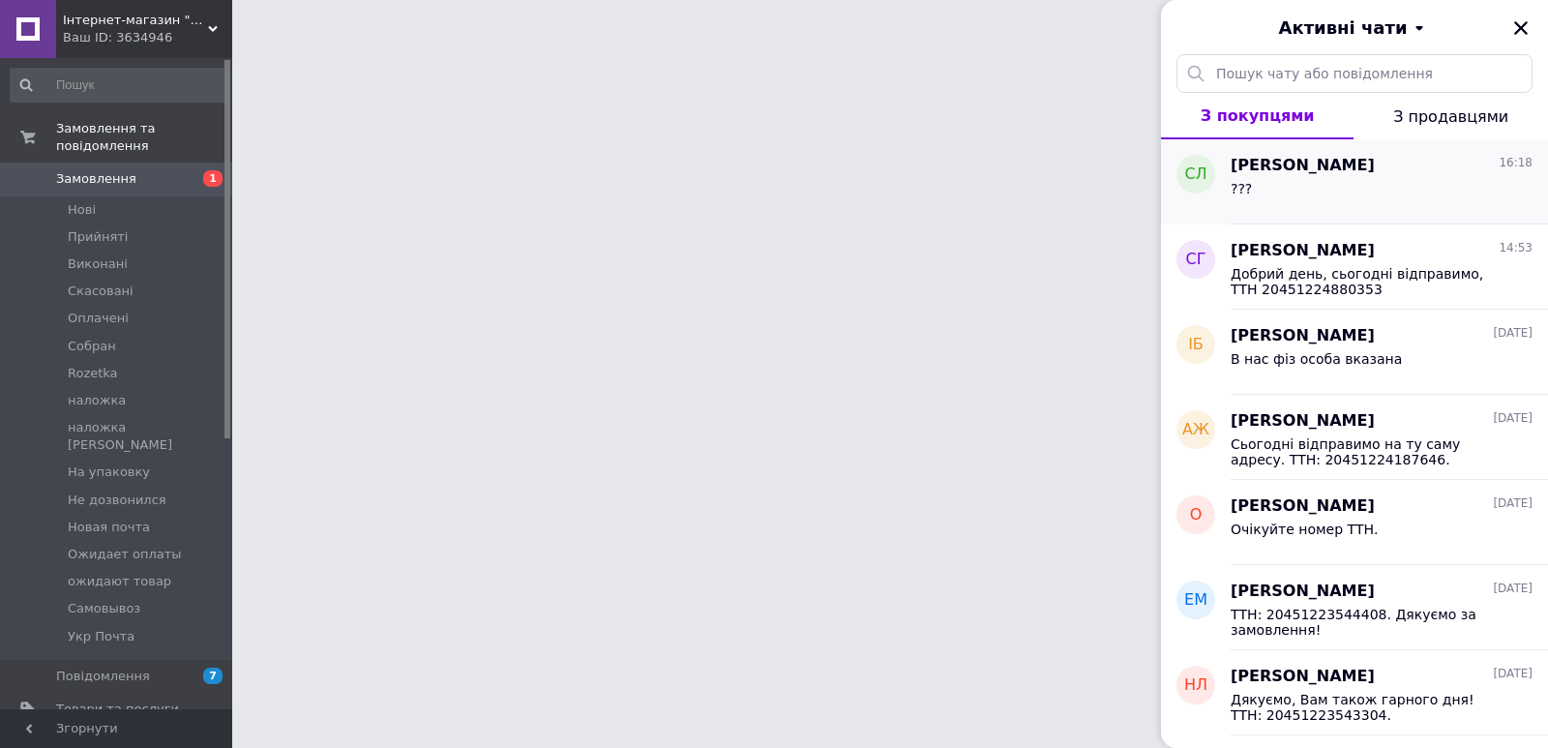
click at [1322, 189] on div "???" at bounding box center [1381, 192] width 302 height 31
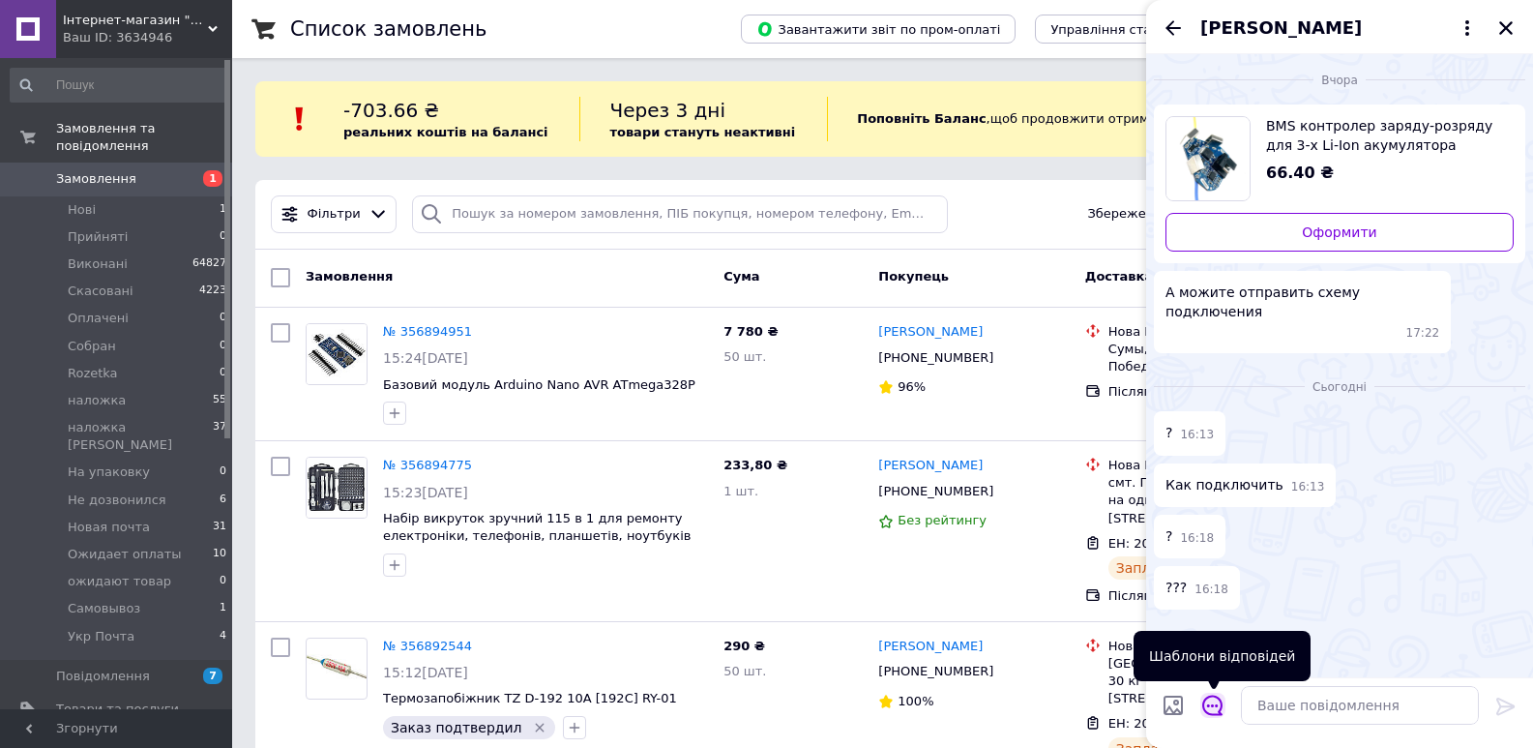
click at [1213, 701] on icon "Відкрити шаблони відповідей" at bounding box center [1212, 705] width 21 height 21
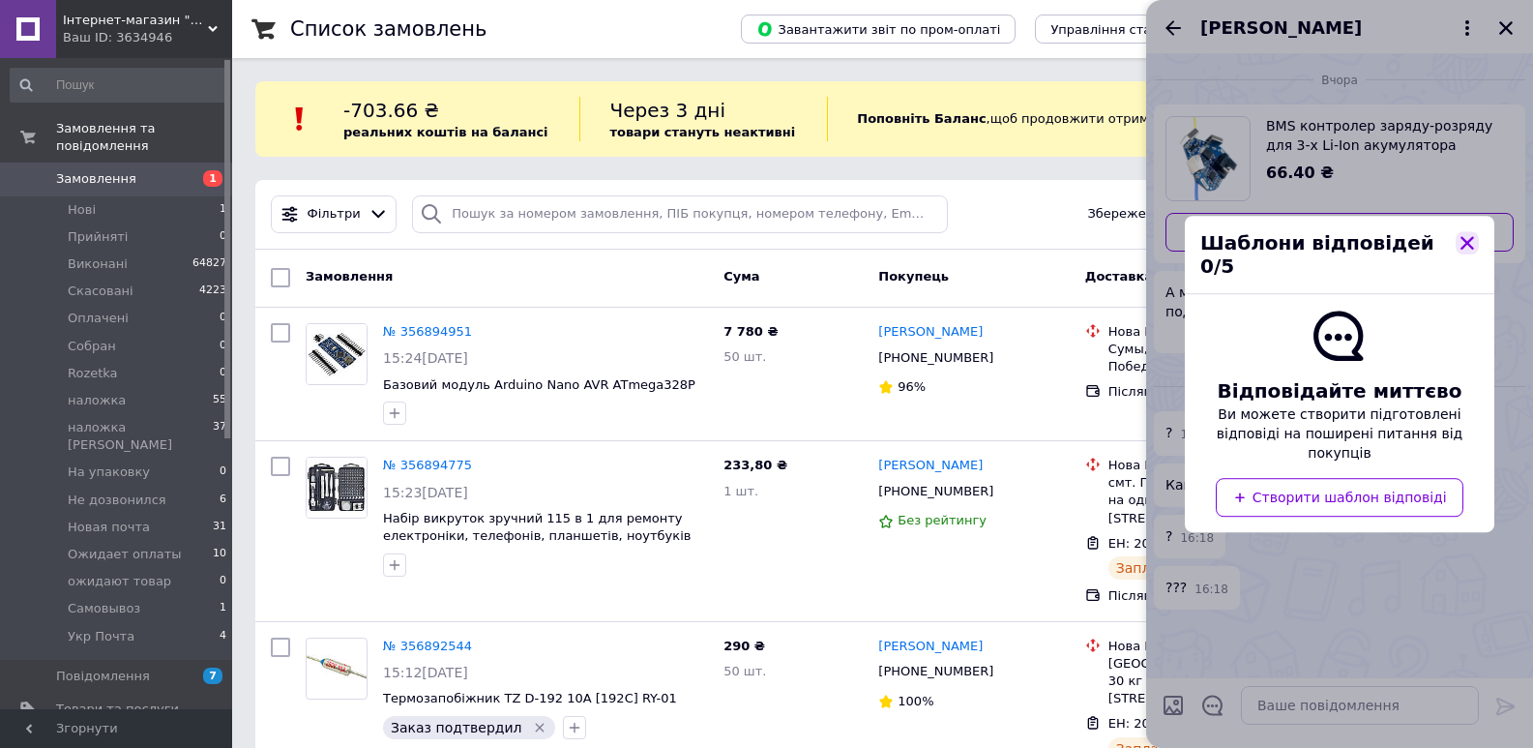
click at [1465, 250] on icon "button" at bounding box center [1468, 243] width 14 height 14
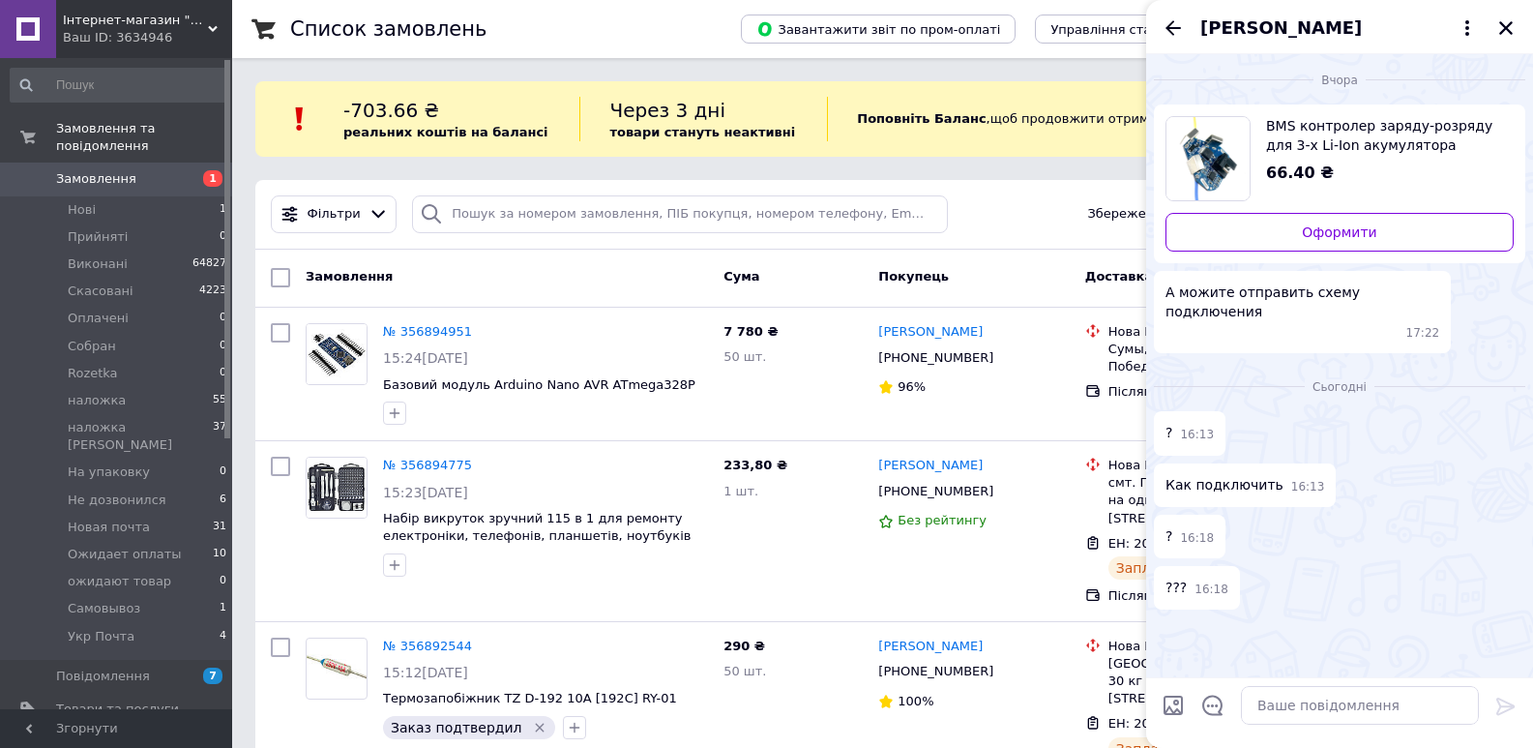
click at [1181, 704] on input "Завантажити файли" at bounding box center [1173, 705] width 23 height 23
type input "C:\fakepath\bms-3s-kxyc-3s-cm01-03-800x800.jpg.webp"
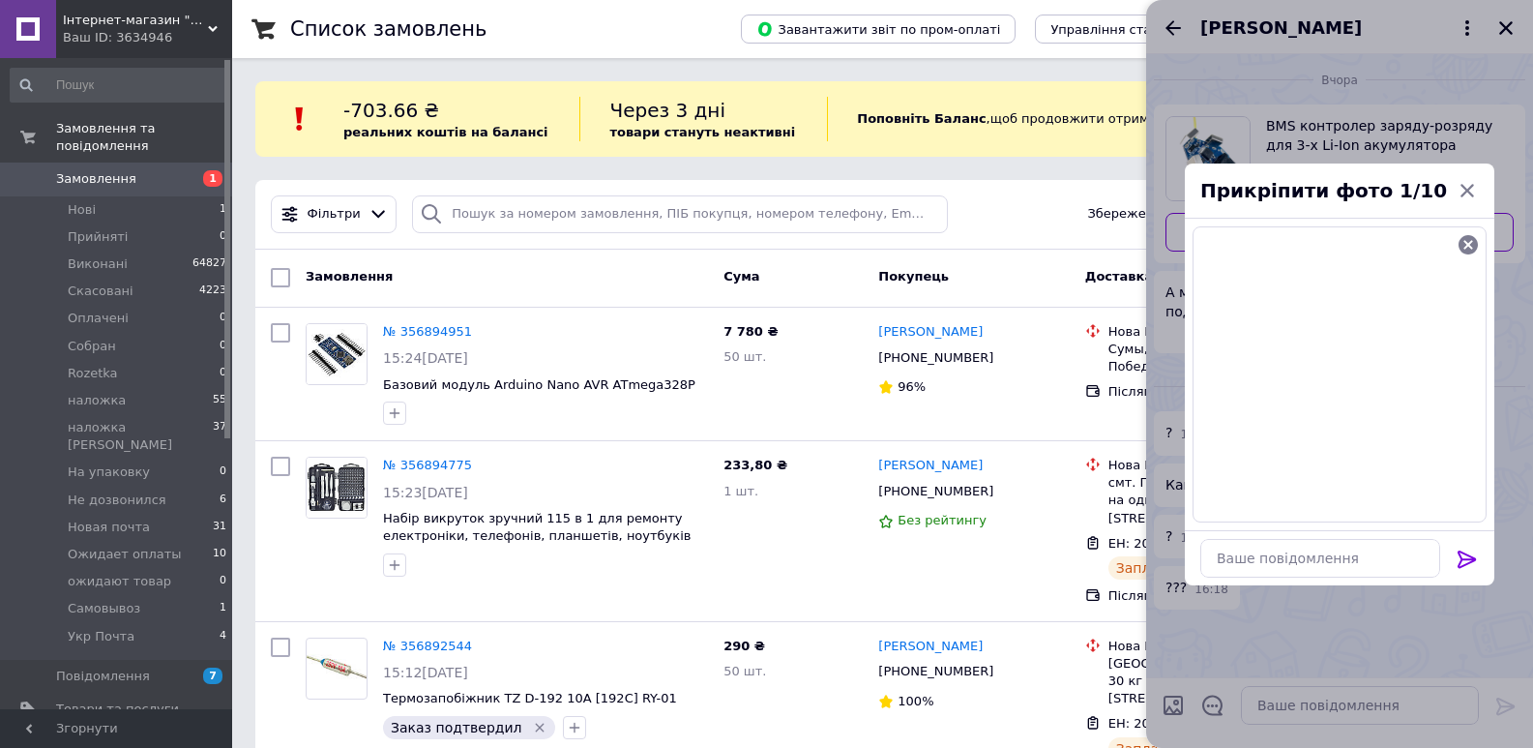
click at [1466, 564] on icon at bounding box center [1467, 558] width 23 height 23
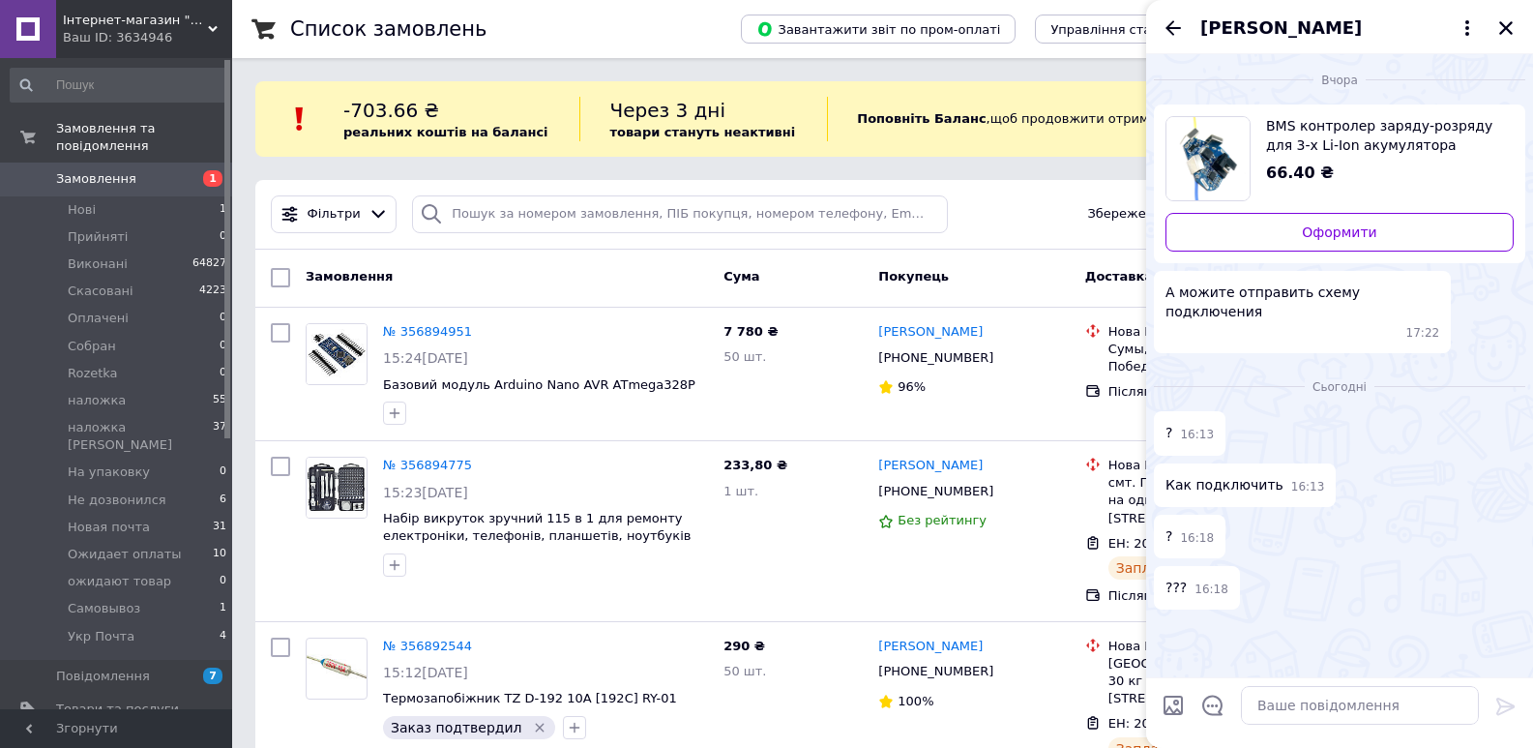
click at [1181, 703] on input "Завантажити файли" at bounding box center [1173, 705] width 23 height 23
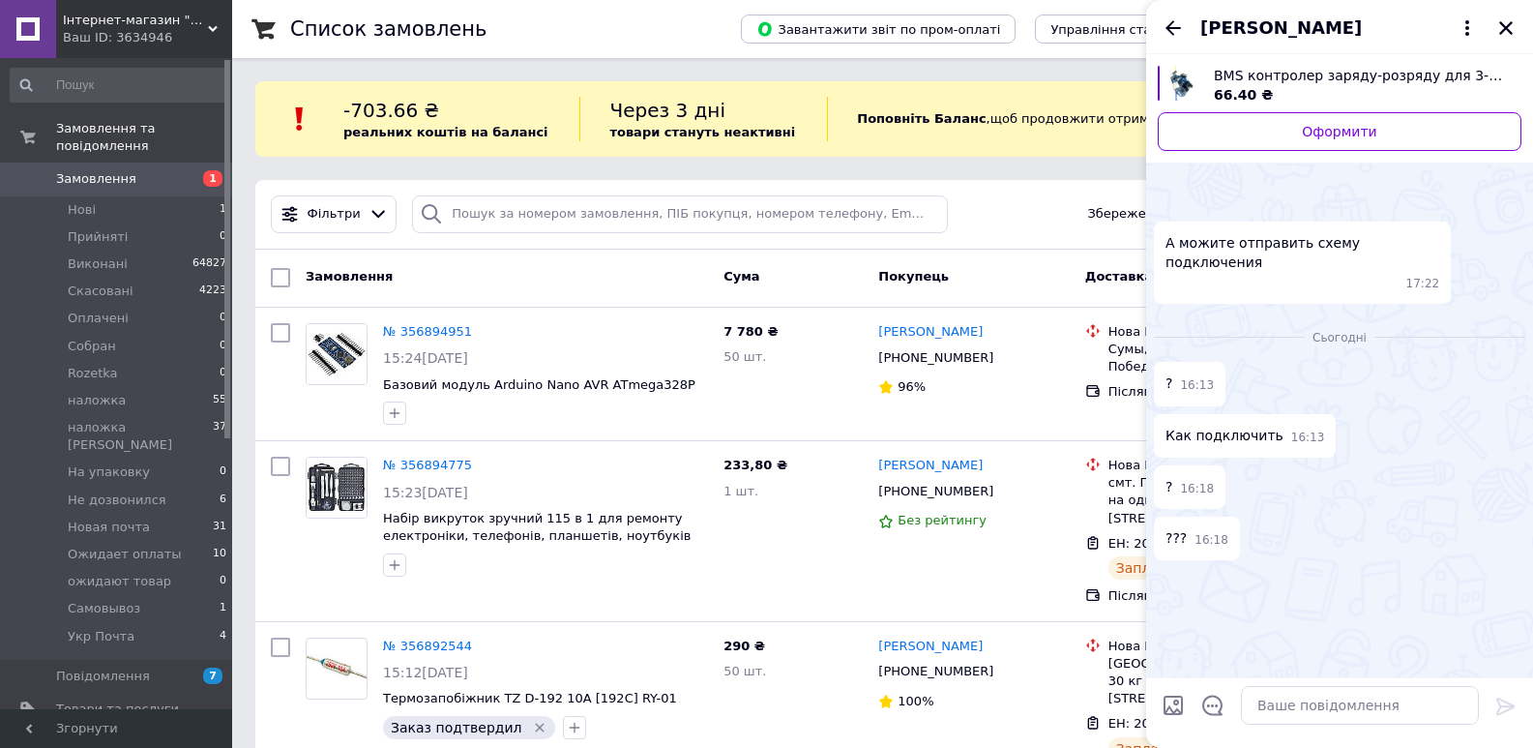
scroll to position [169, 0]
drag, startPoint x: 1192, startPoint y: 617, endPoint x: 1172, endPoint y: 698, distance: 83.5
click at [1172, 698] on input "Завантажити файли" at bounding box center [1173, 705] width 23 height 23
type input "C:\fakepath\bms-3s-kxyc-3s-cm01-03-800x800.jpg.webp"
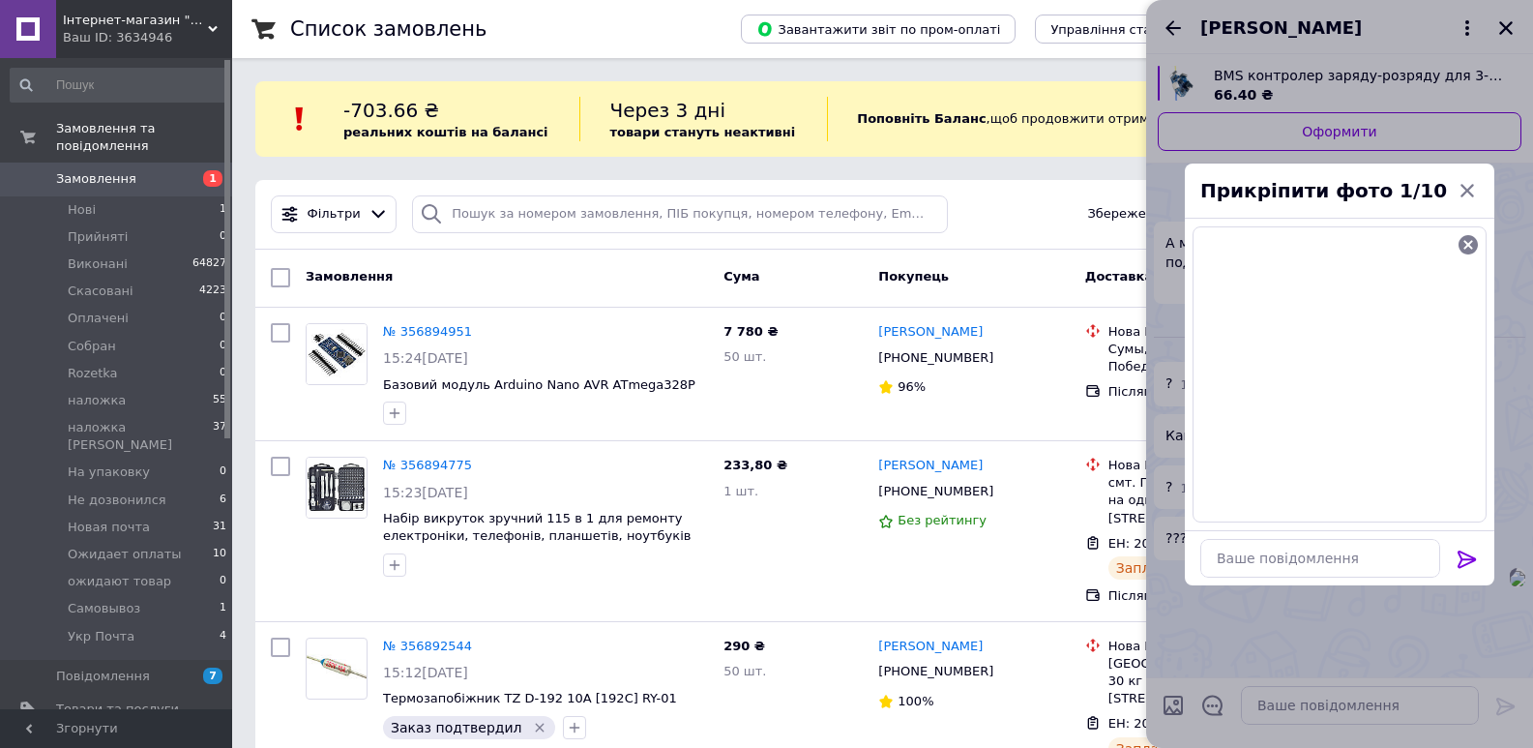
click at [1470, 562] on icon at bounding box center [1467, 558] width 23 height 23
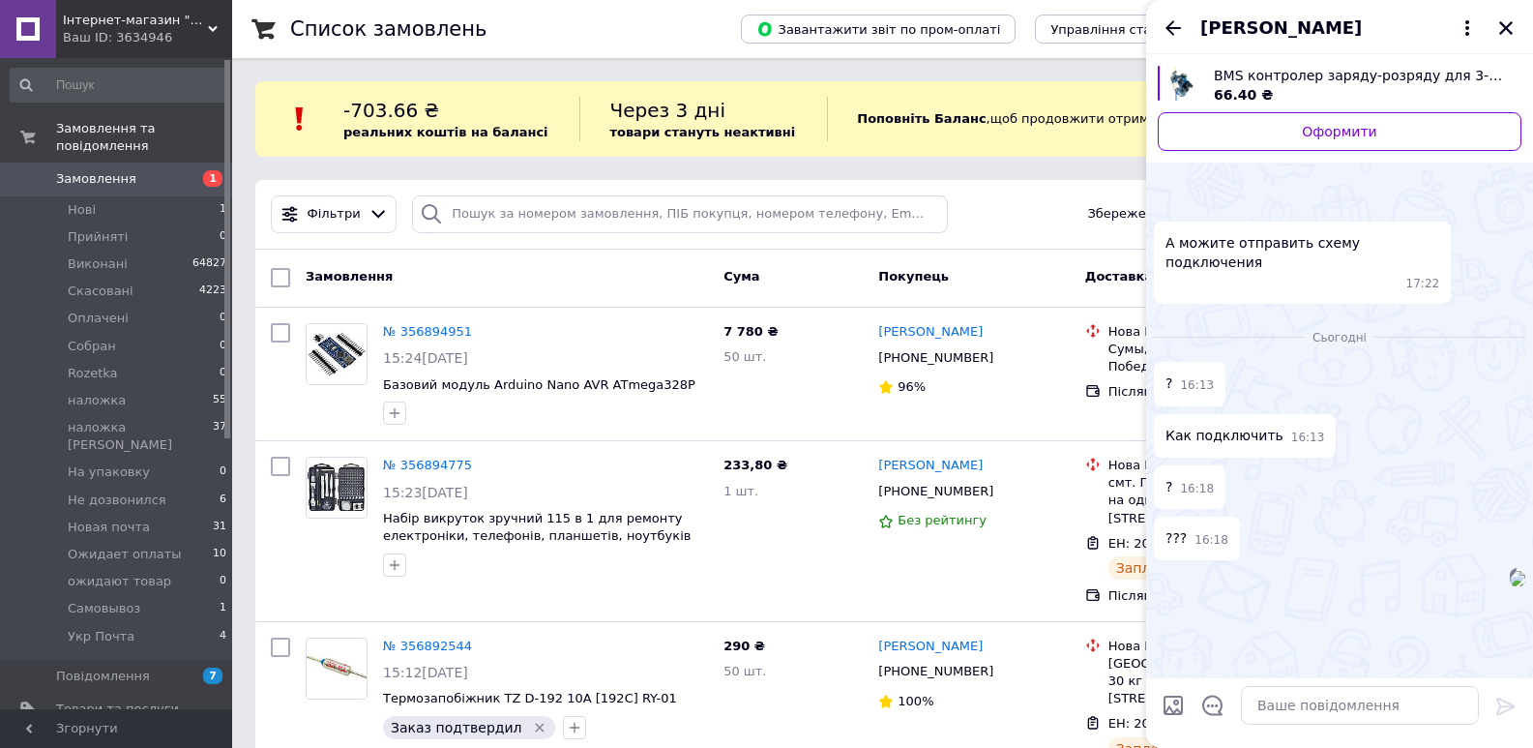
click at [1179, 695] on input "Завантажити файли" at bounding box center [1173, 705] width 23 height 23
click at [1503, 19] on icon "Закрити" at bounding box center [1505, 27] width 17 height 17
